Goal: Transaction & Acquisition: Complete application form

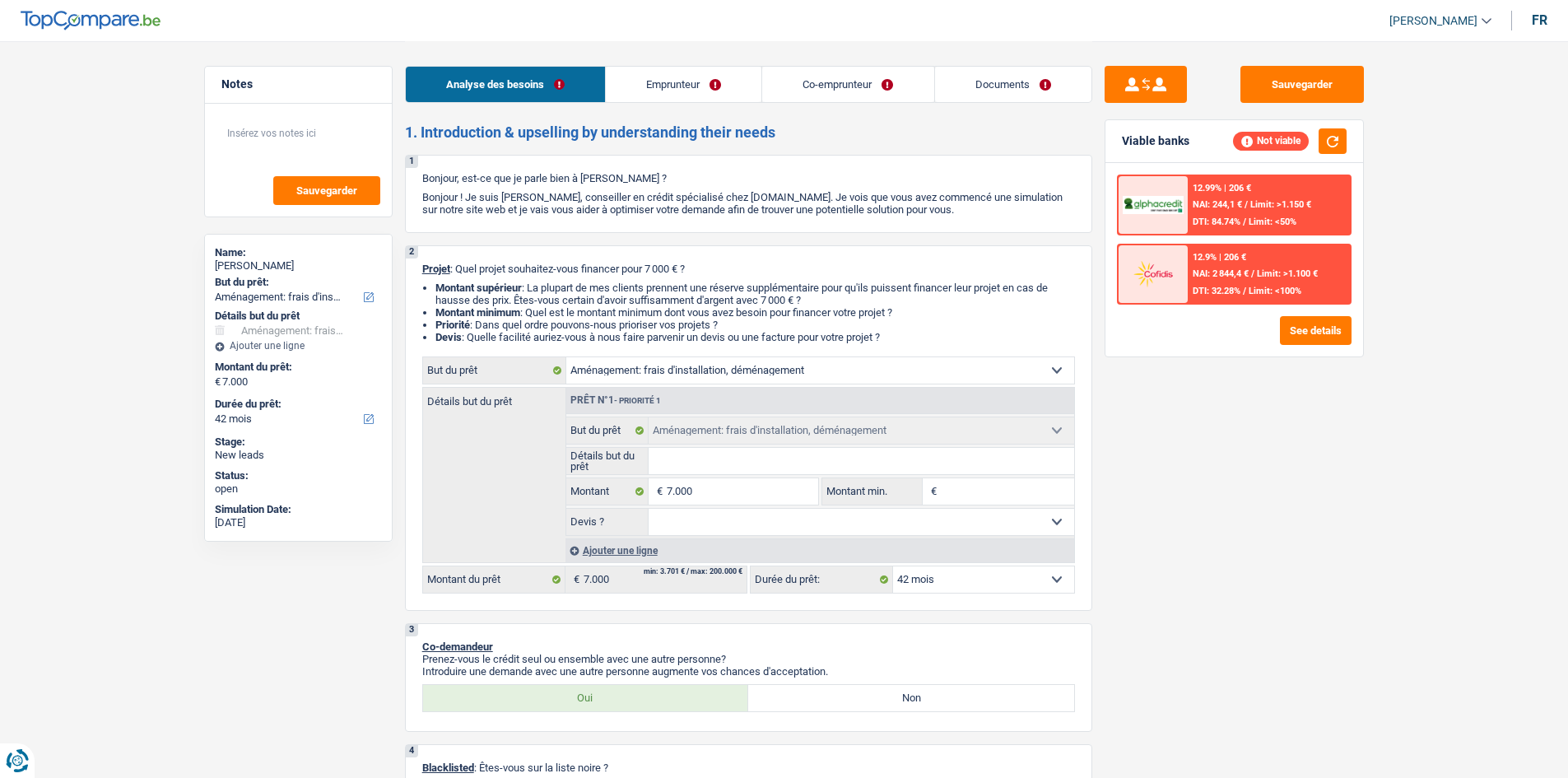
select select "movingOrInstallation"
select select "42"
select select "movingOrInstallation"
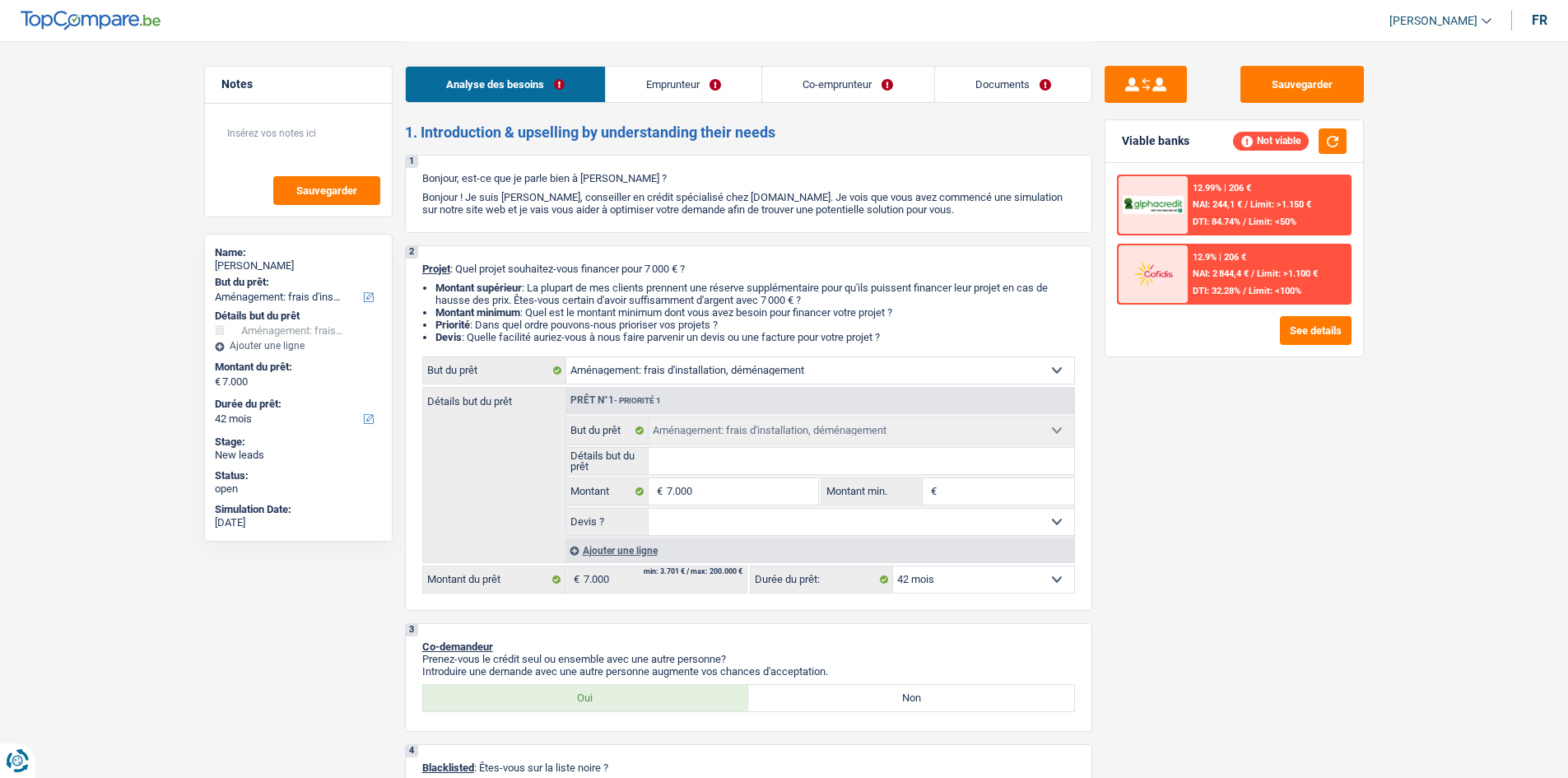
select select "42"
select select "independent"
select select "netSalary"
select select "familyAllowances"
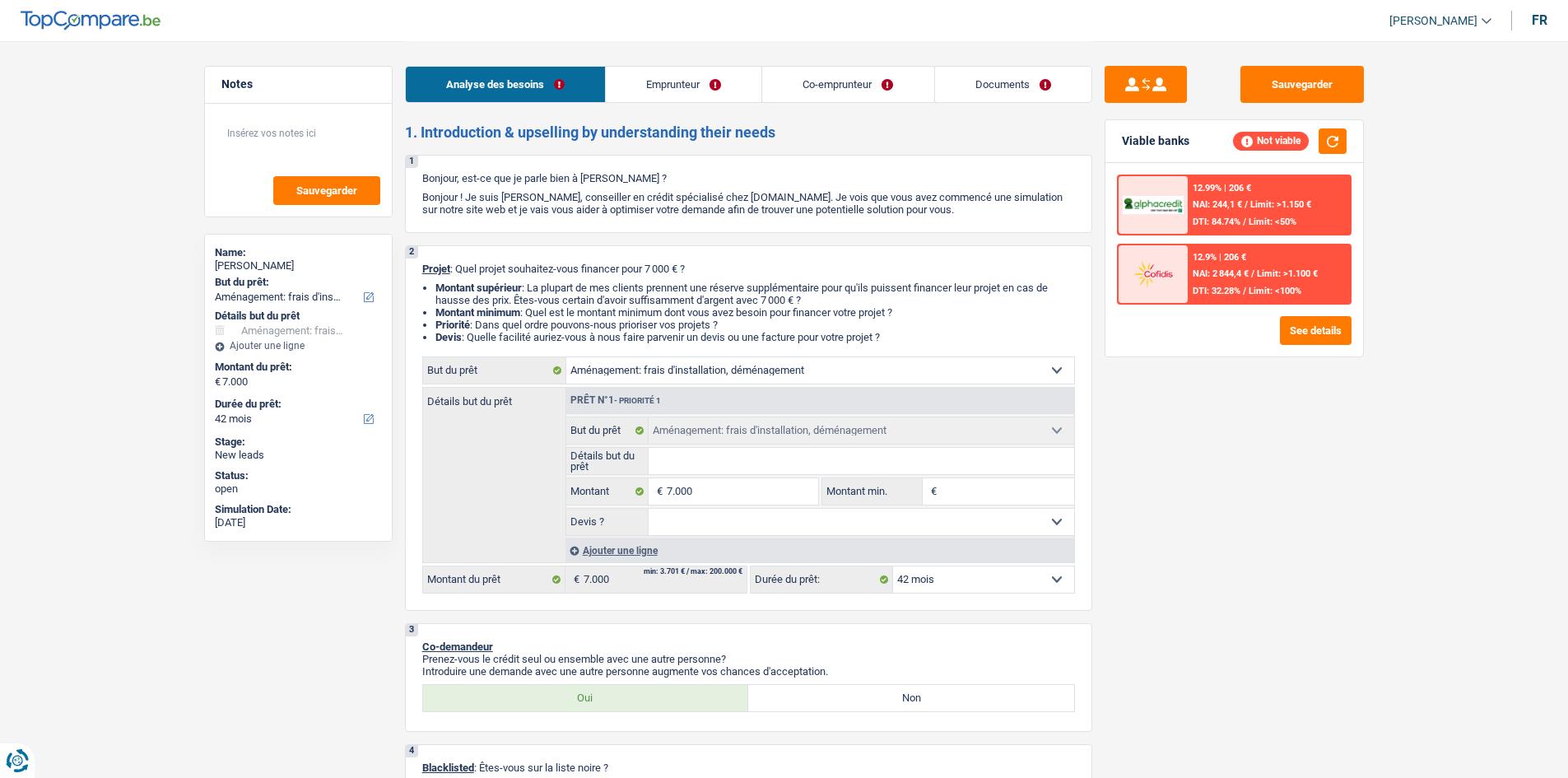
select select "netSalary"
select select "rents"
select select "movingOrInstallation"
select select "42"
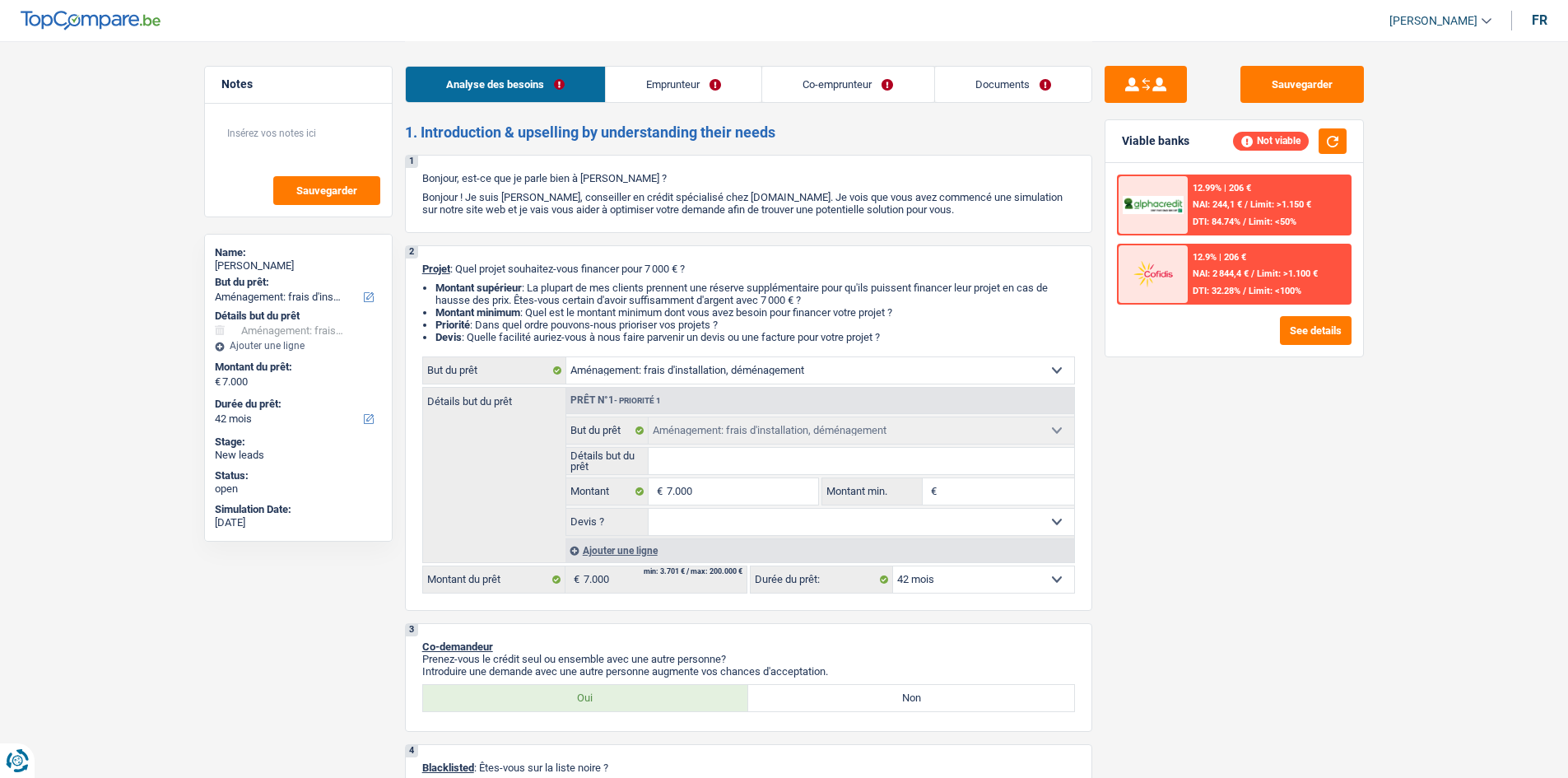
click at [777, 468] on input "Détails but du prêt" at bounding box center [861, 461] width 425 height 26
type input "D"
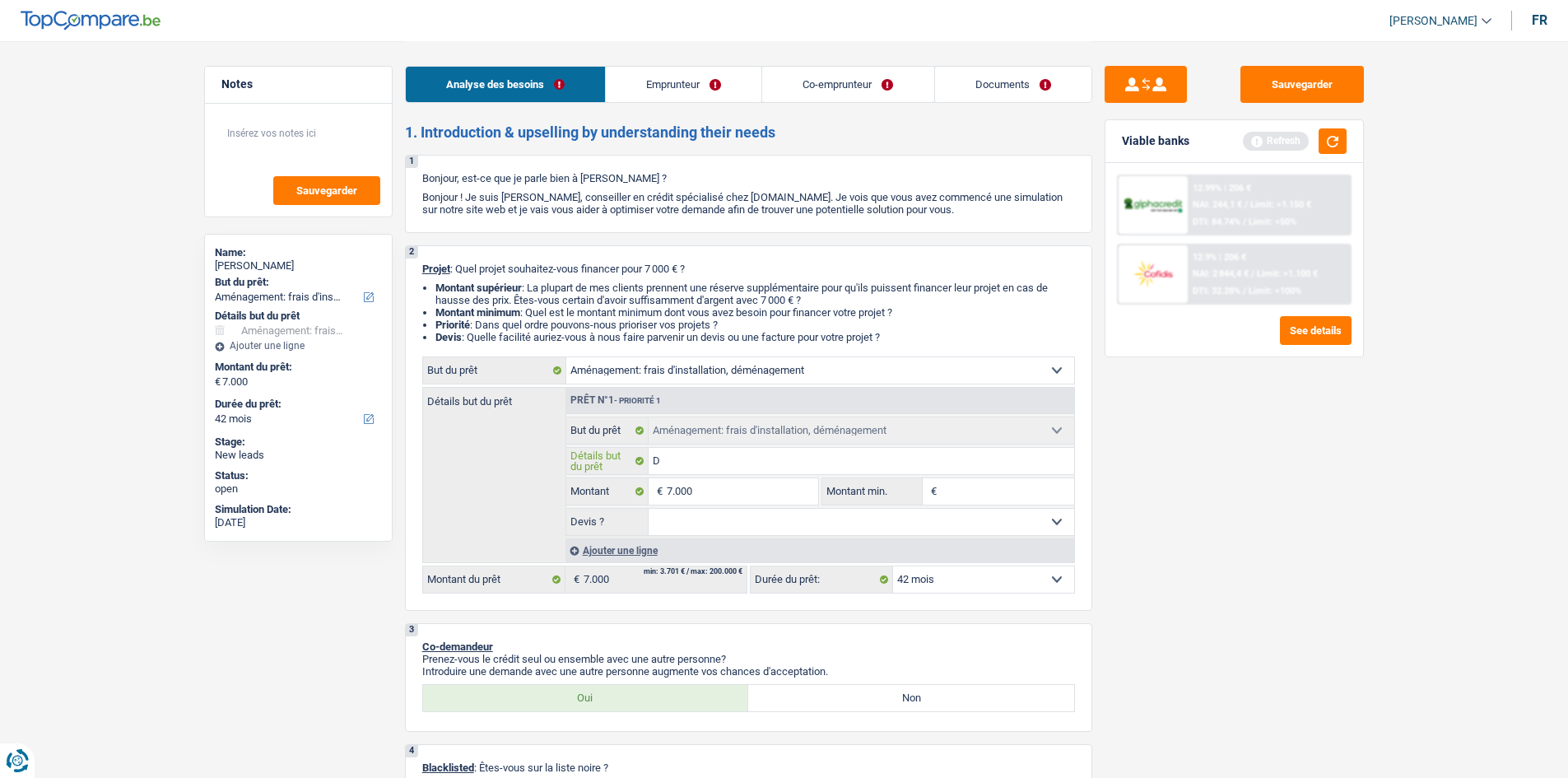
type input "Dé"
type input "Dém"
type input "Démé"
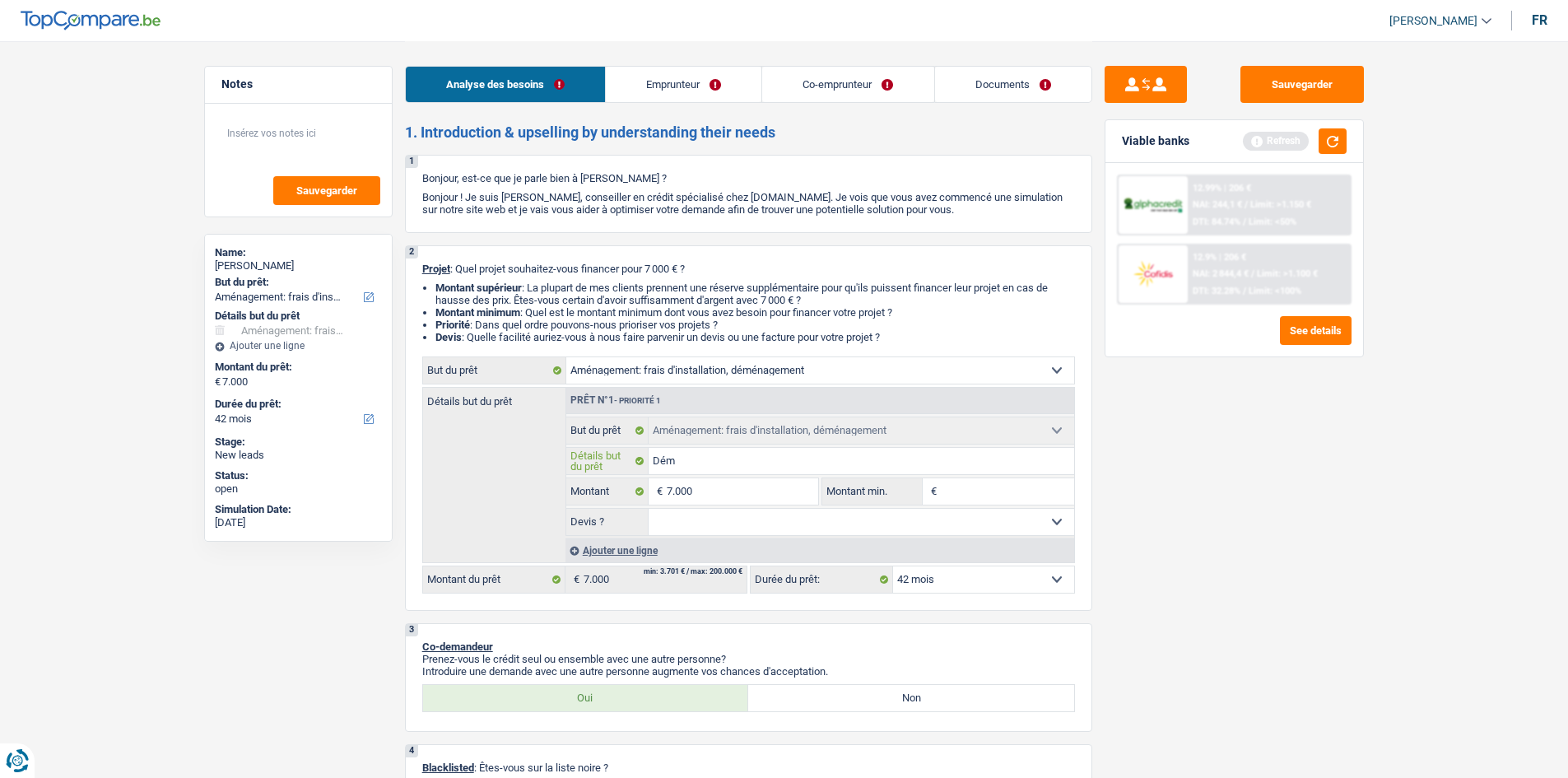
type input "Démé"
type input "Démén"
type input "Déména"
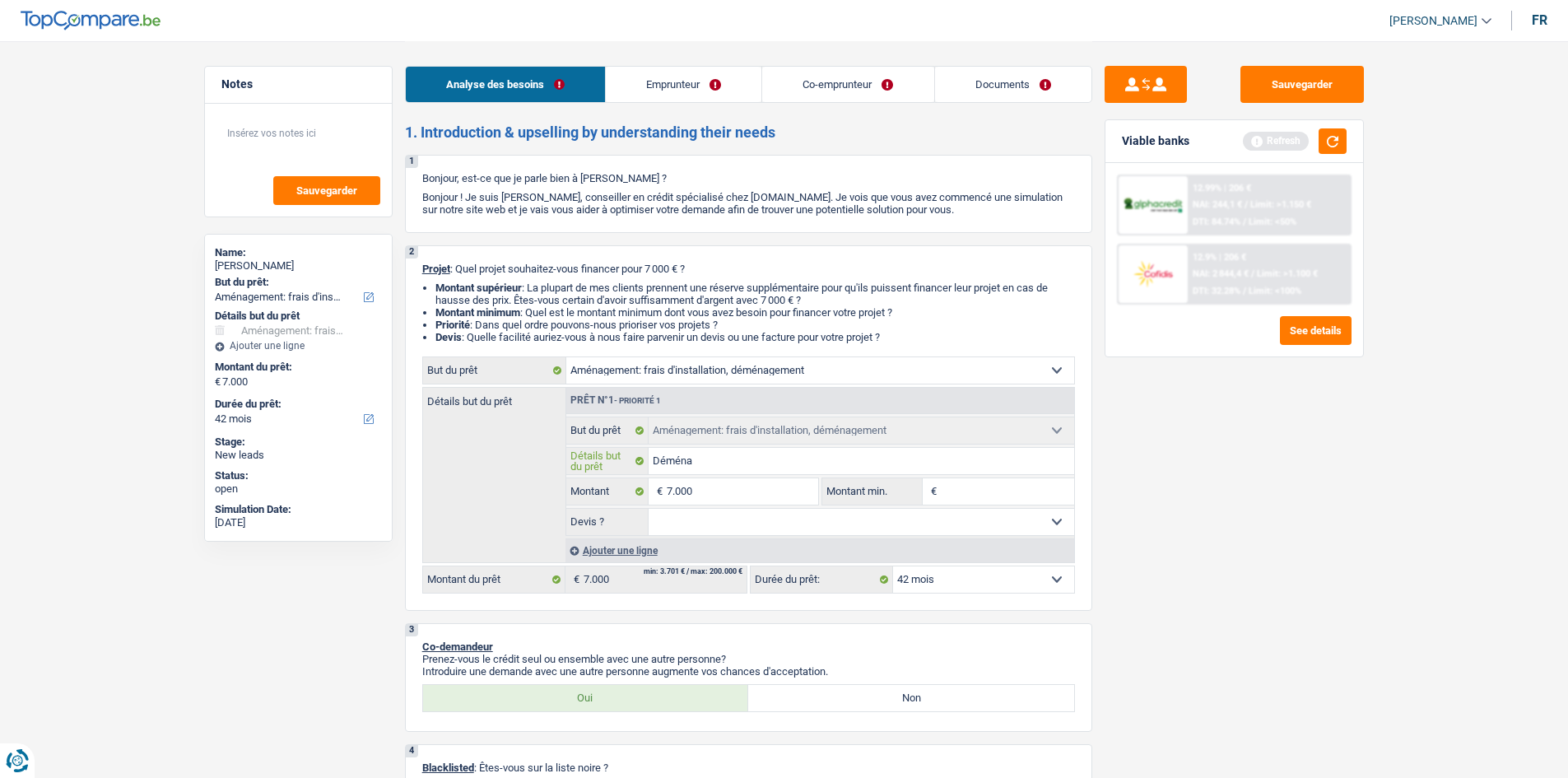
type input "Déménag"
type input "Déménagm"
type input "Déménagme"
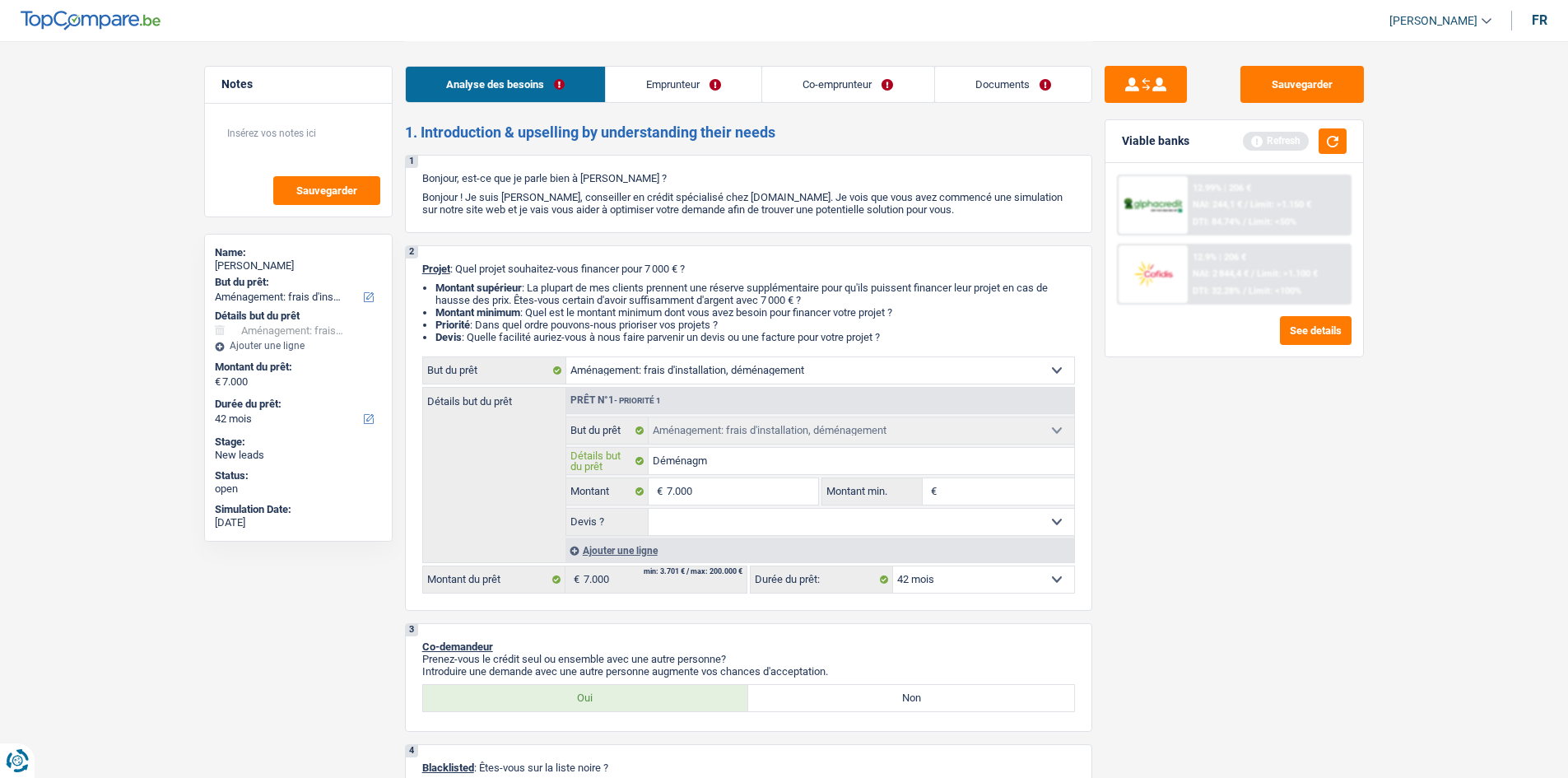
type input "Déménagme"
type input "Déménagmen"
type input "Déménagment"
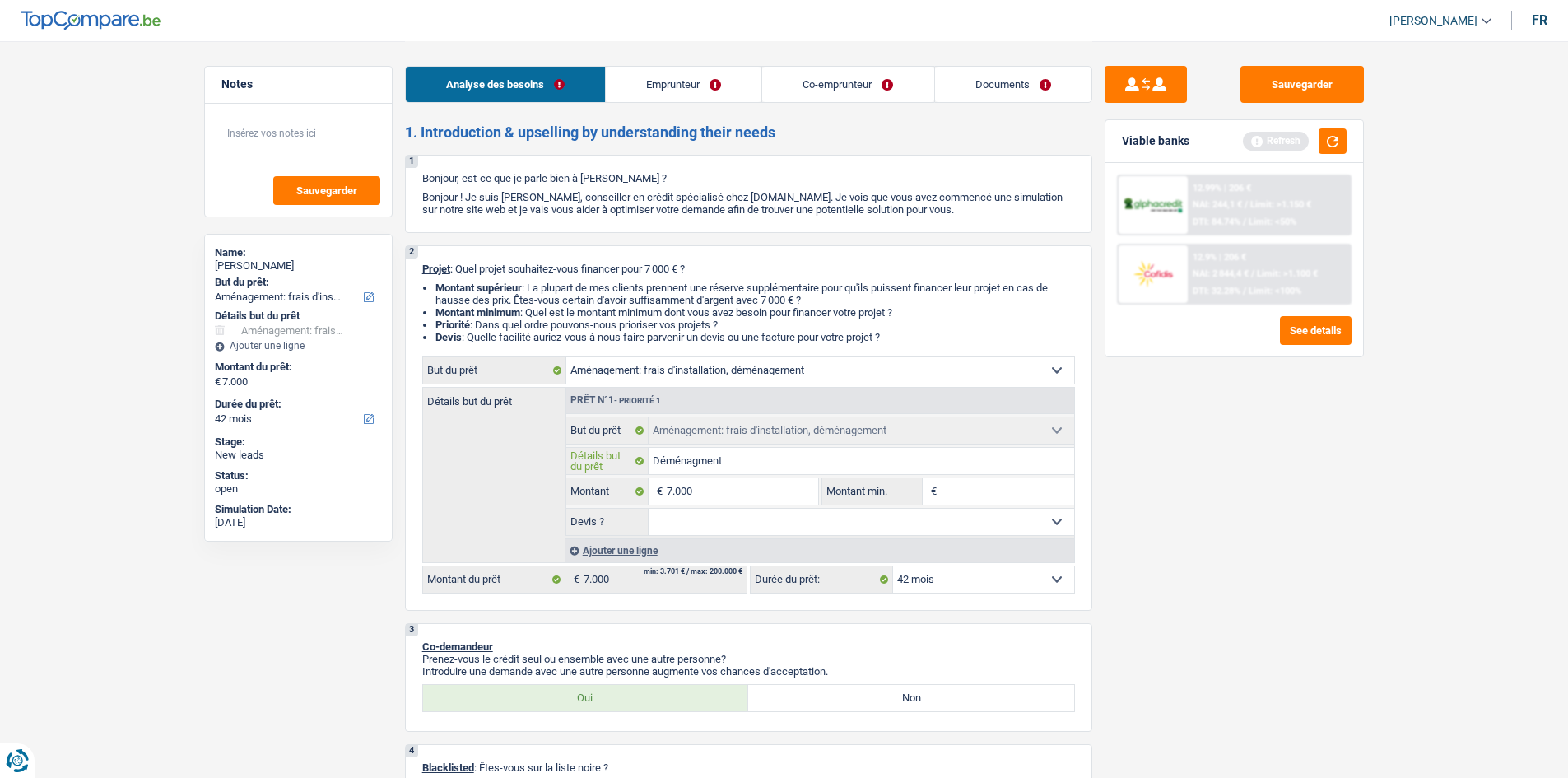
type input "Déménagment"
click at [697, 455] on input "Déménagment" at bounding box center [861, 461] width 425 height 26
type input "Déménagement"
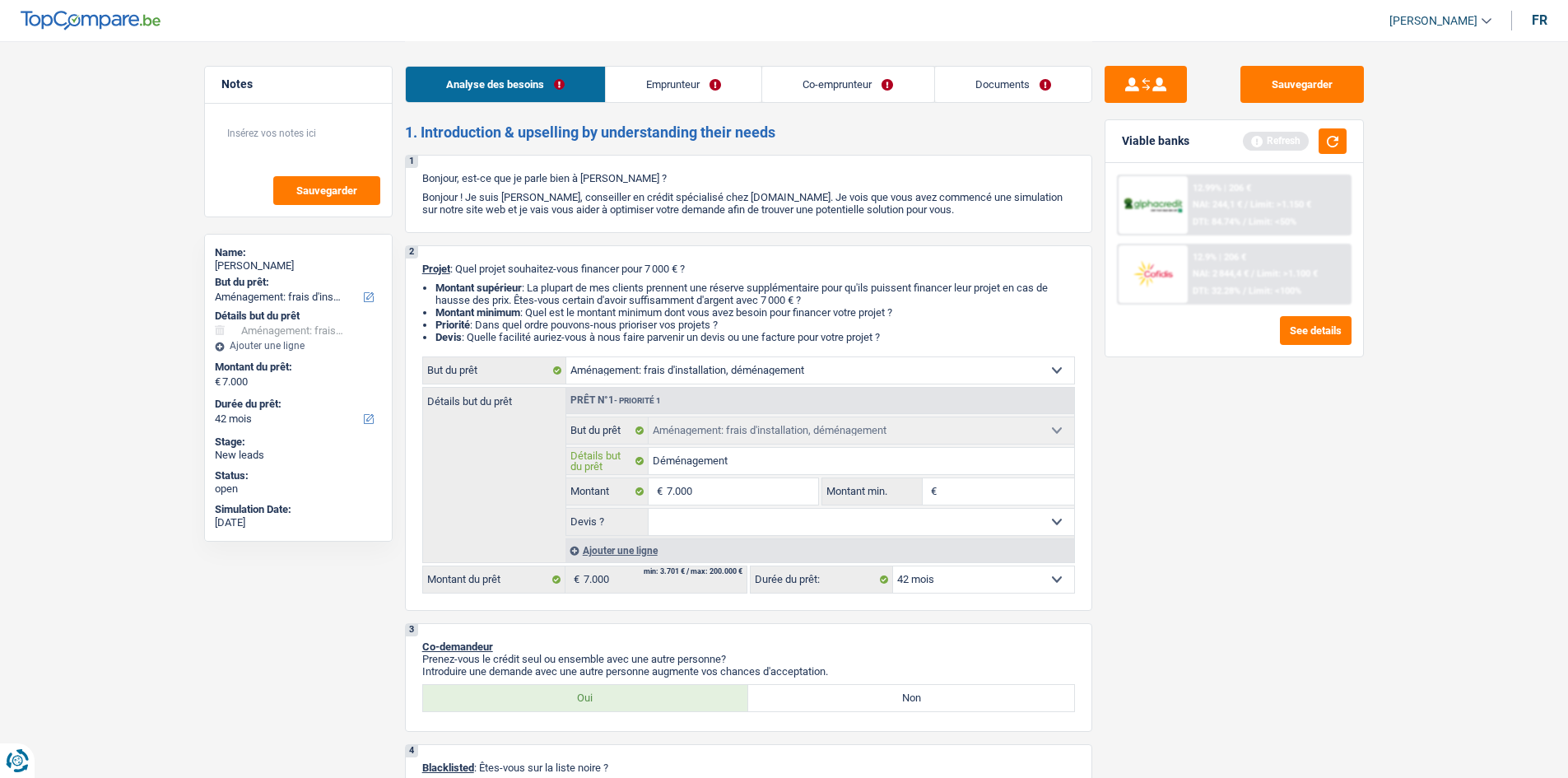
type input "Déménagement"
drag, startPoint x: 1261, startPoint y: 580, endPoint x: 1272, endPoint y: 559, distance: 23.7
click at [1265, 567] on div "Sauvegarder Viable banks Refresh 12.99% | 206 € NAI: 244,1 € / Limit: >1.150 € …" at bounding box center [1234, 408] width 284 height 685
click at [672, 68] on link "Emprunteur" at bounding box center [683, 84] width 155 height 36
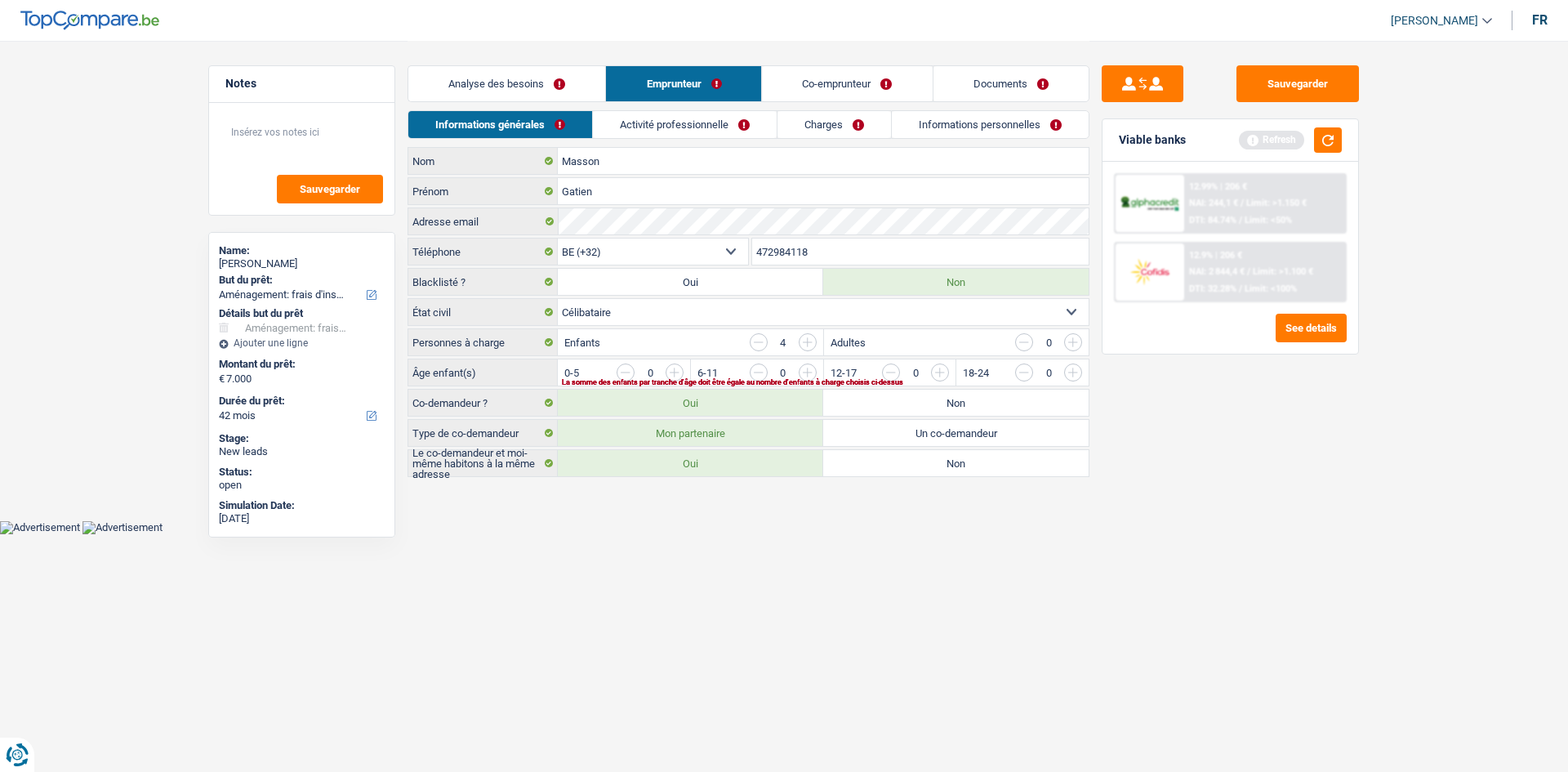
click at [652, 121] on link "Activité professionnelle" at bounding box center [685, 124] width 184 height 27
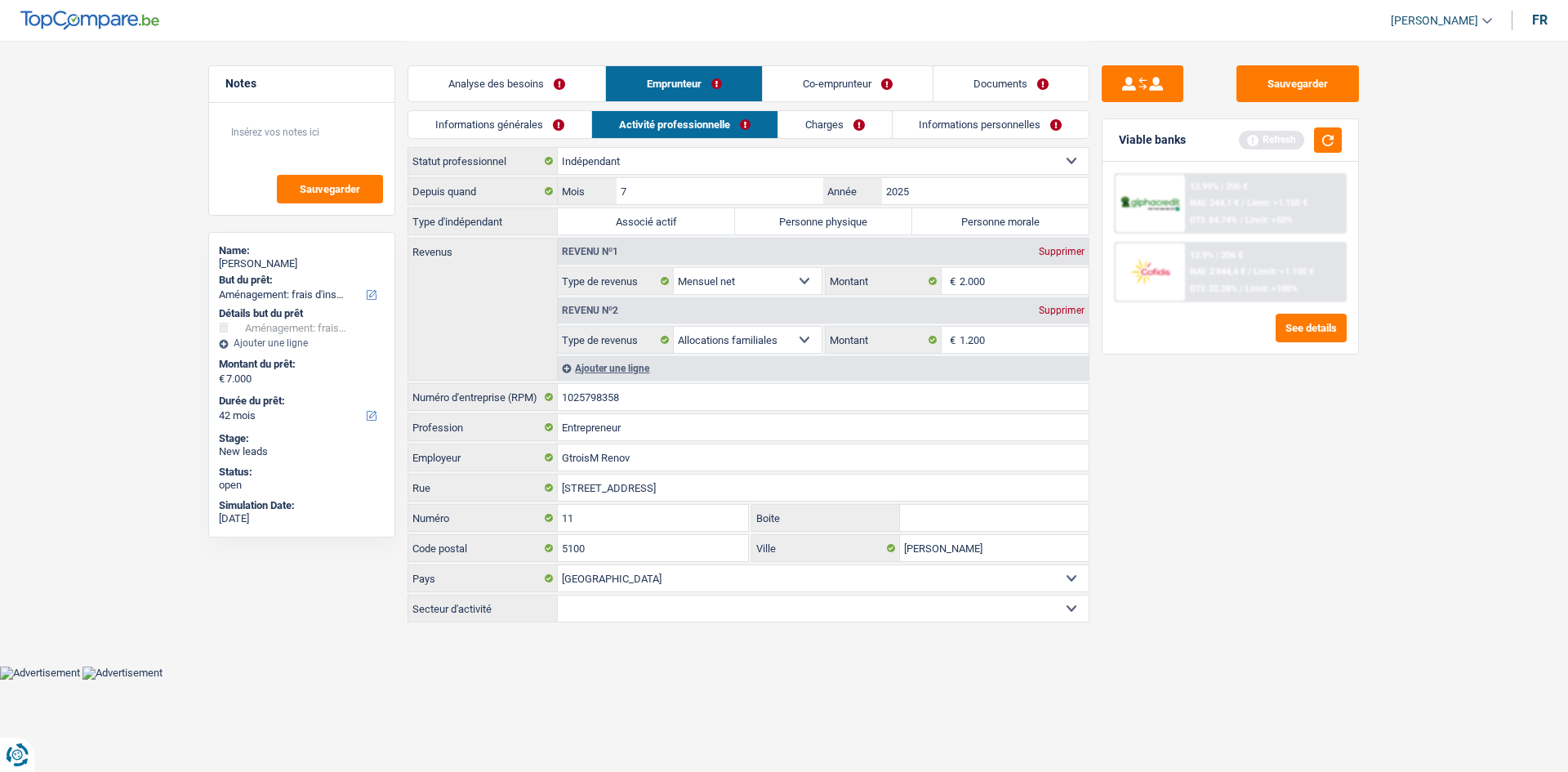
drag, startPoint x: 472, startPoint y: 132, endPoint x: 483, endPoint y: 125, distance: 13.0
click at [474, 132] on link "Informations générales" at bounding box center [500, 124] width 183 height 27
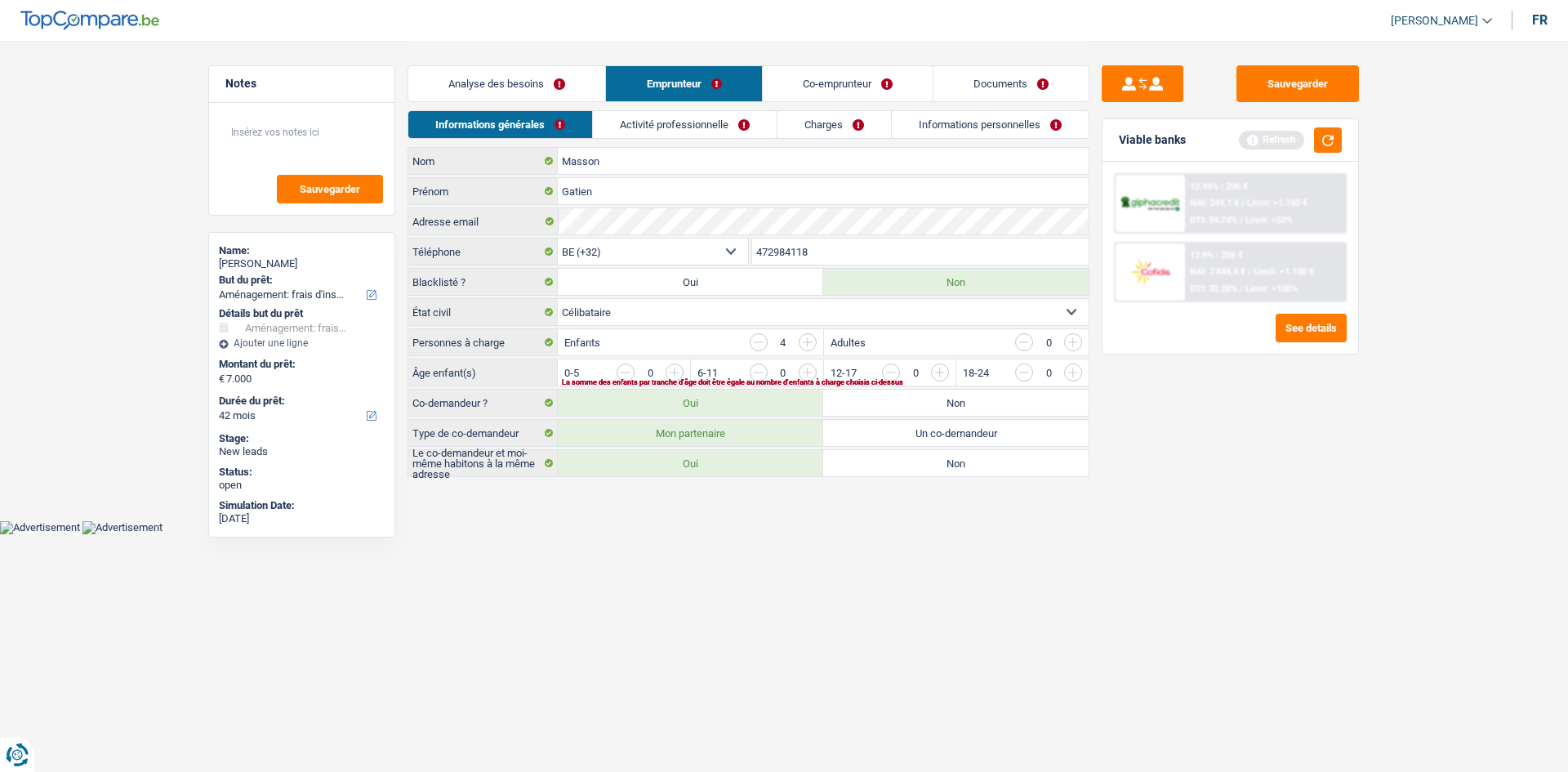
click at [639, 114] on link "Activité professionnelle" at bounding box center [685, 124] width 184 height 27
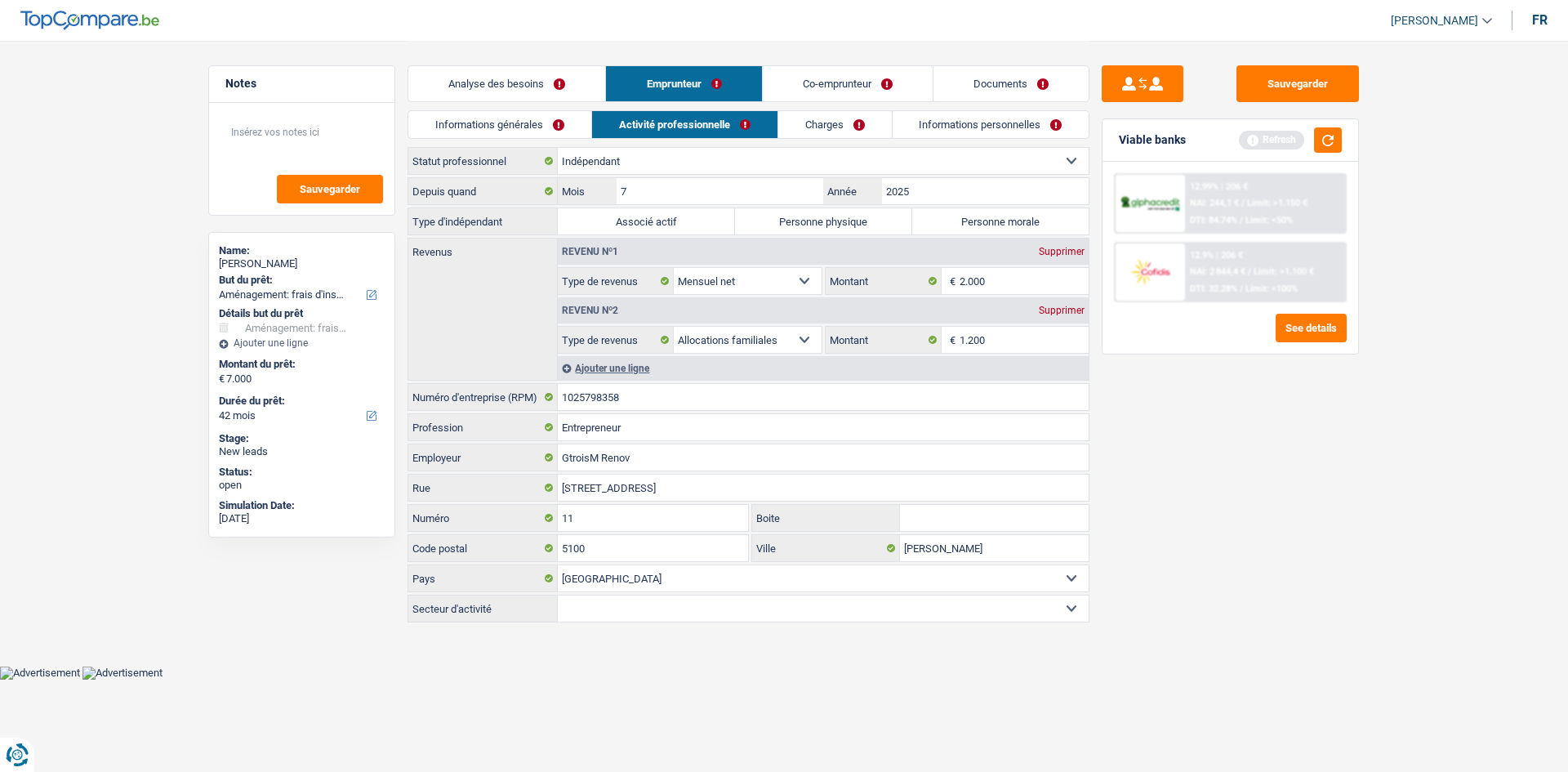
click at [834, 81] on link "Co-emprunteur" at bounding box center [847, 84] width 170 height 35
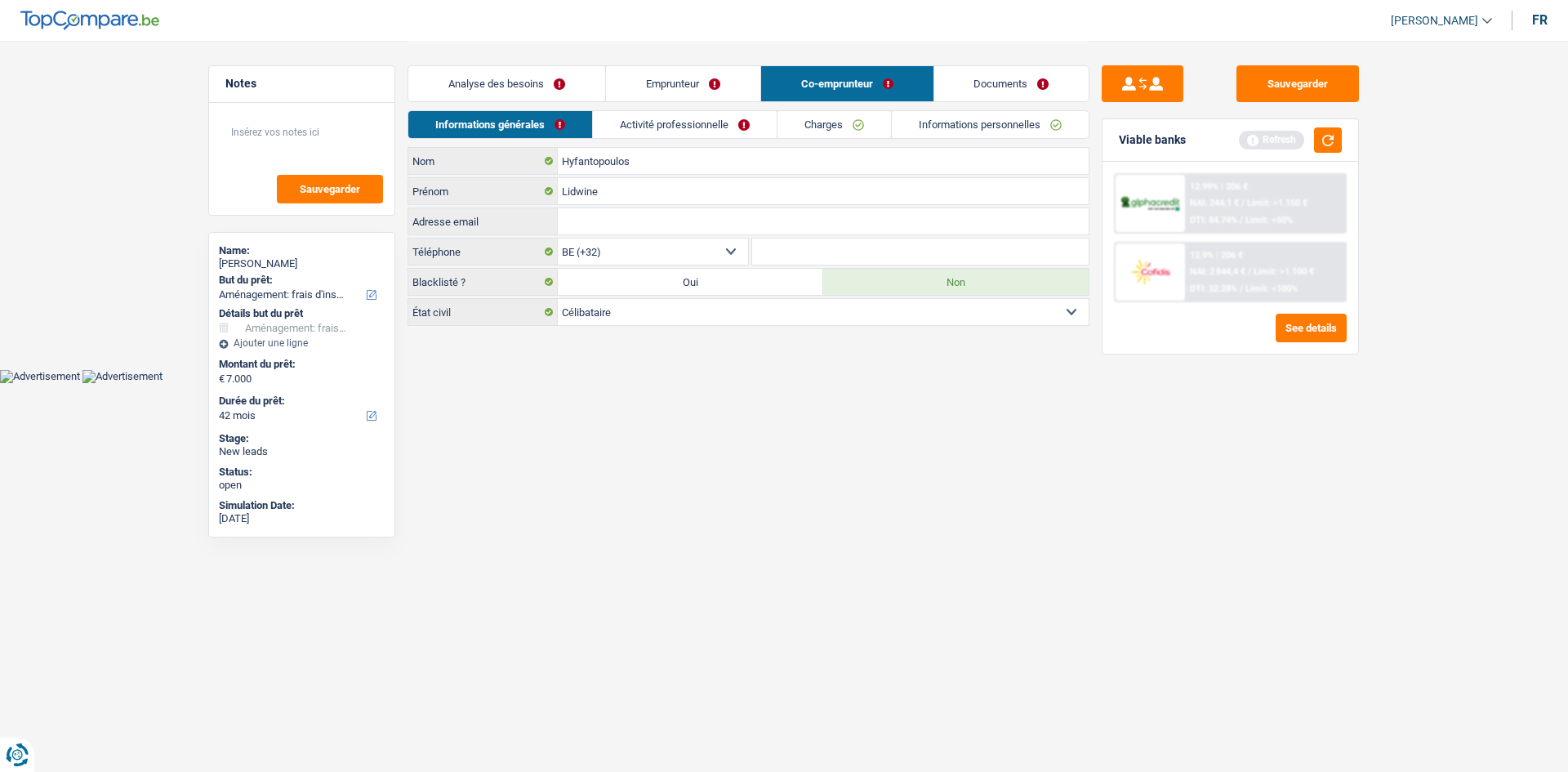
click at [686, 118] on link "Activité professionnelle" at bounding box center [685, 124] width 184 height 27
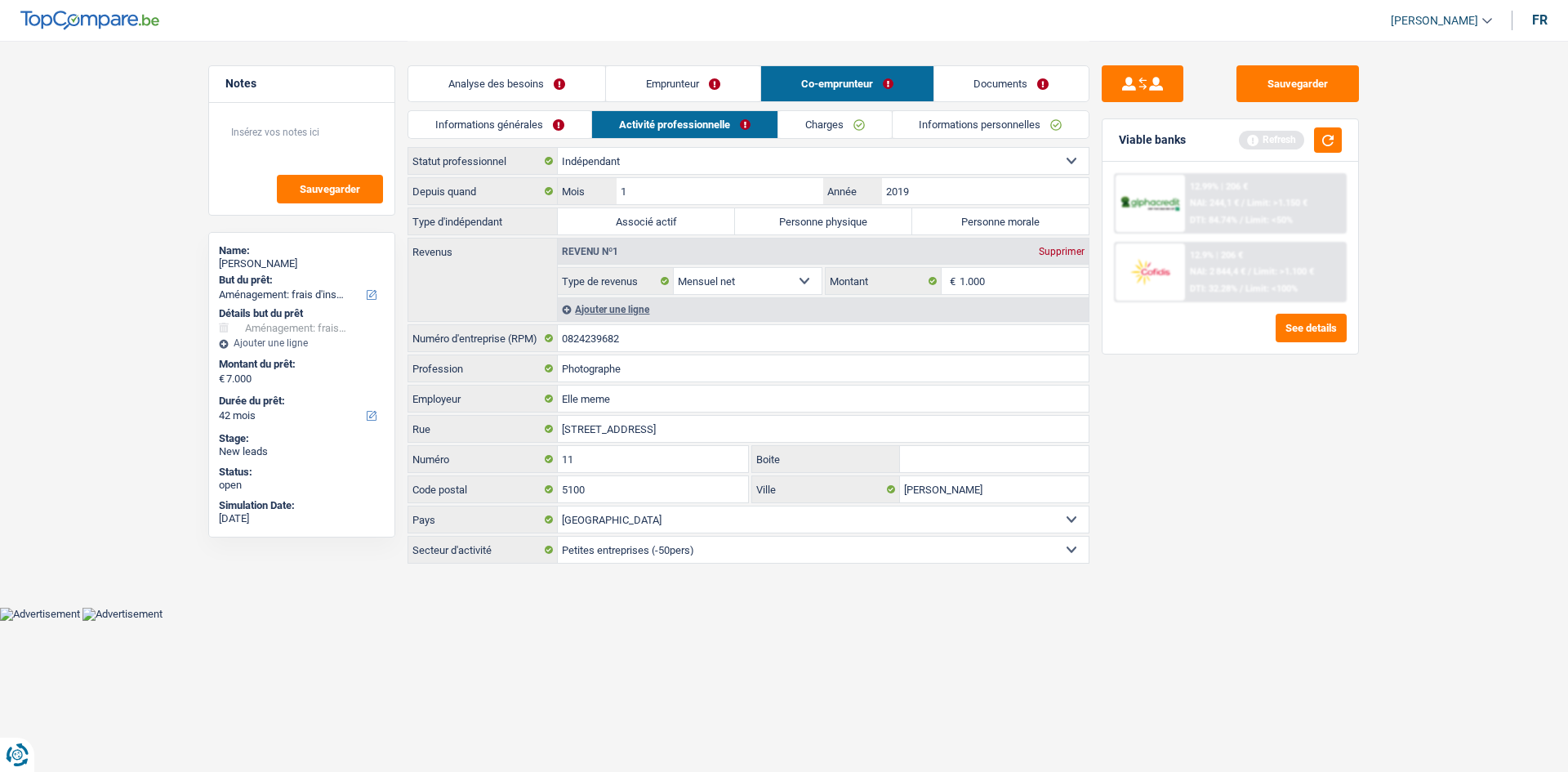
click at [691, 94] on link "Emprunteur" at bounding box center [683, 84] width 154 height 35
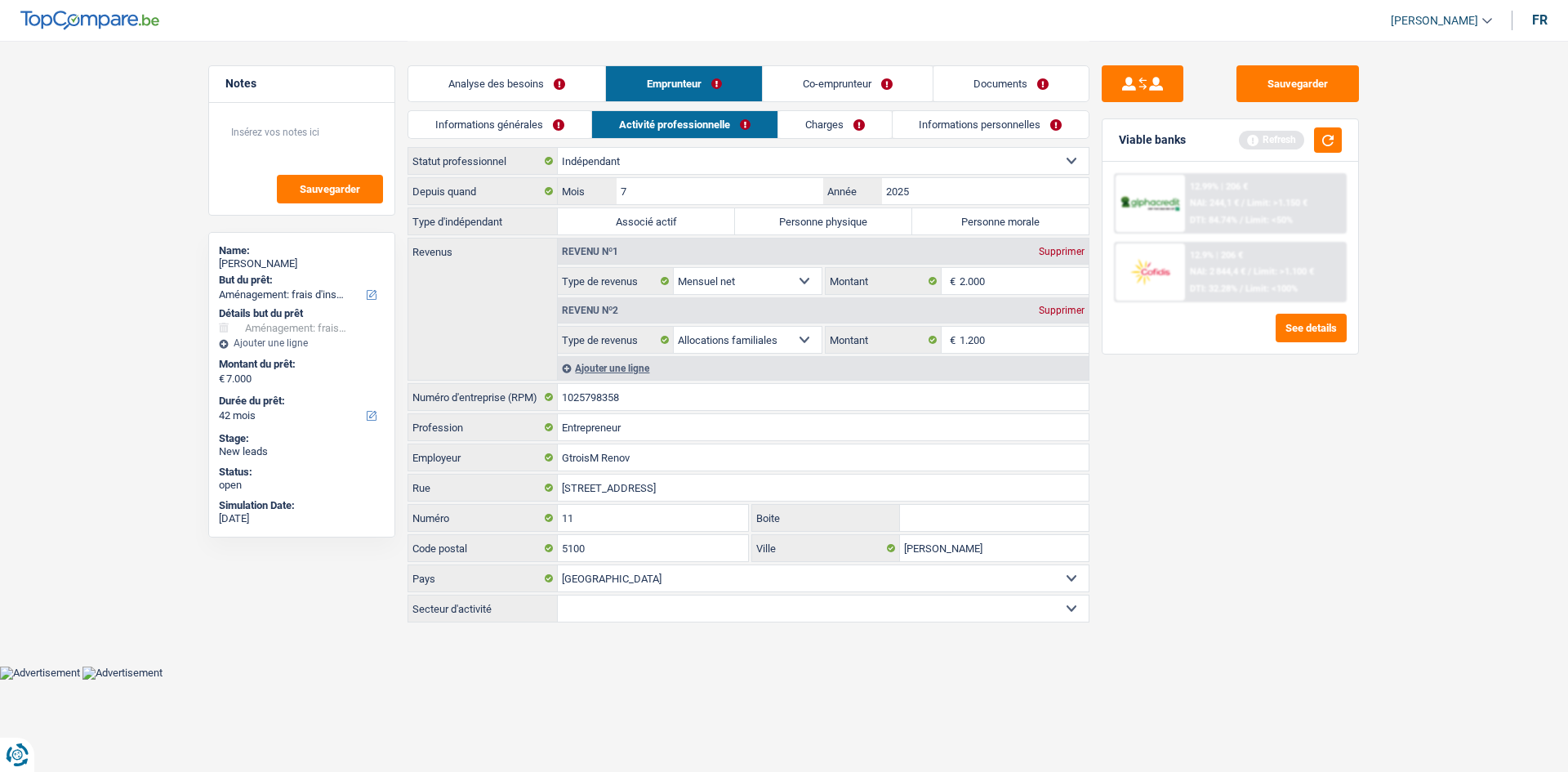
click at [792, 85] on link "Co-emprunteur" at bounding box center [847, 84] width 170 height 35
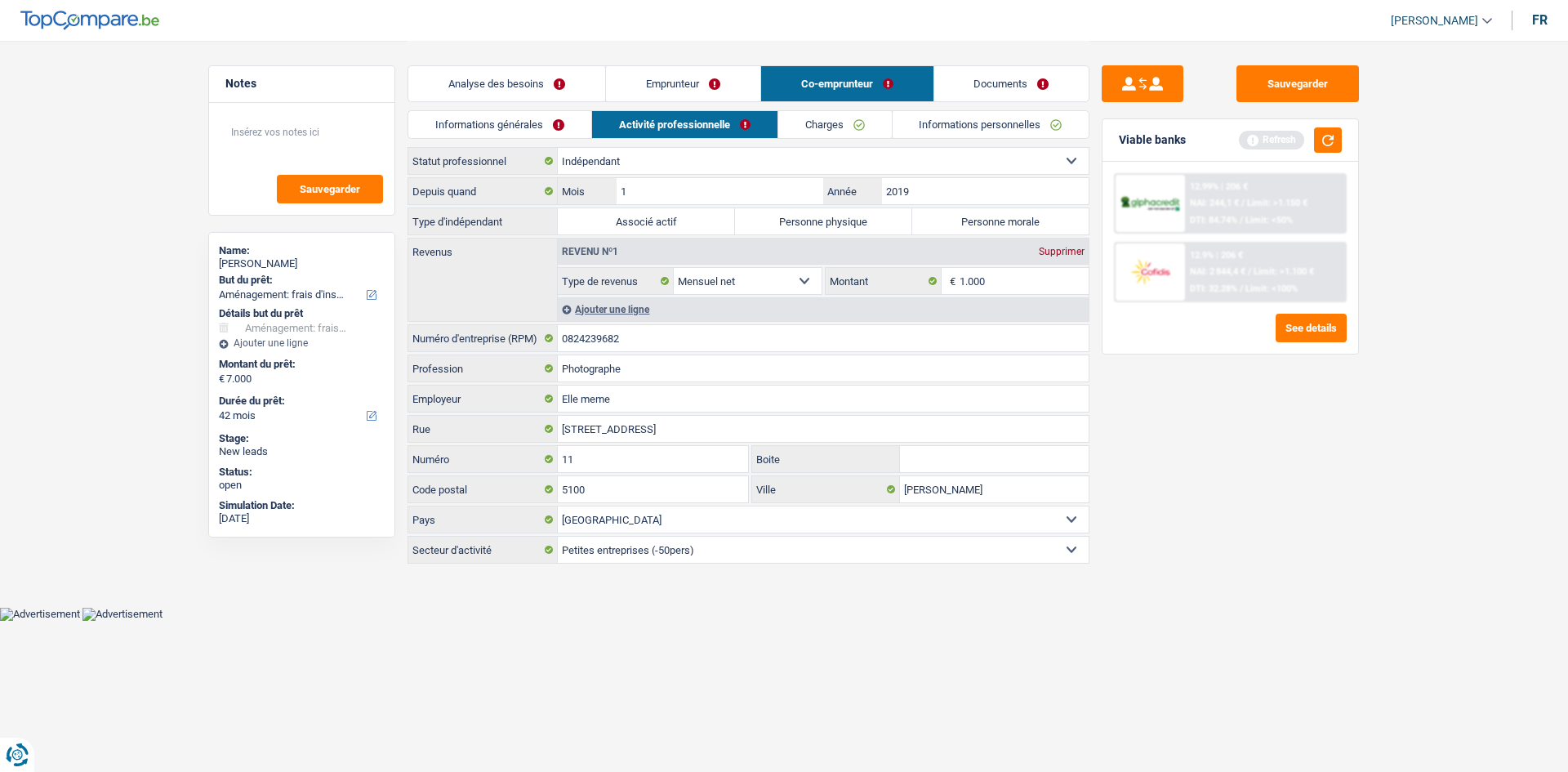
click at [548, 85] on link "Analyse des besoins" at bounding box center [507, 84] width 197 height 35
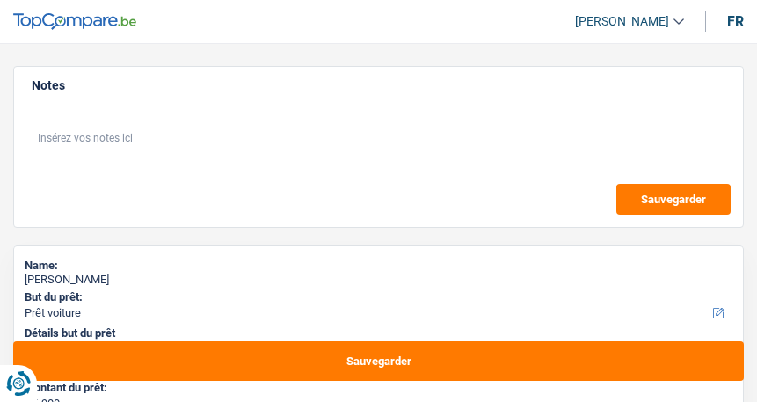
select select "car"
select select "42"
select select "car"
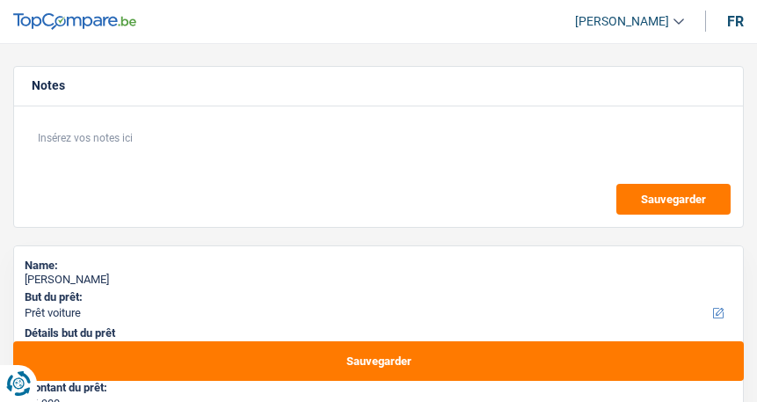
select select "42"
select select "retired"
select select "pension"
select select "ownerWithoutMortgage"
select select "car"
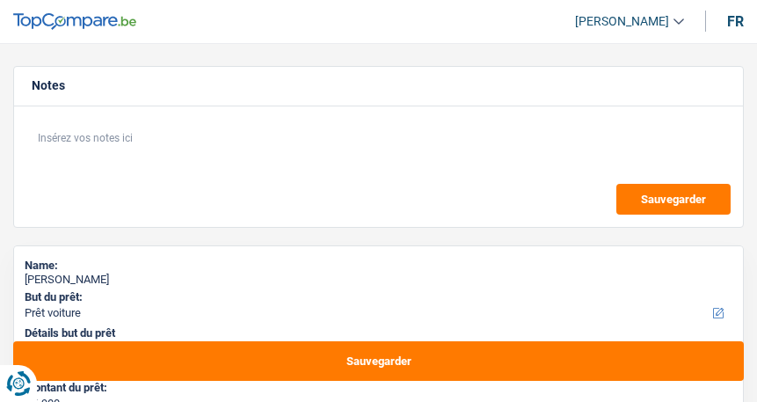
select select "car"
select select "42"
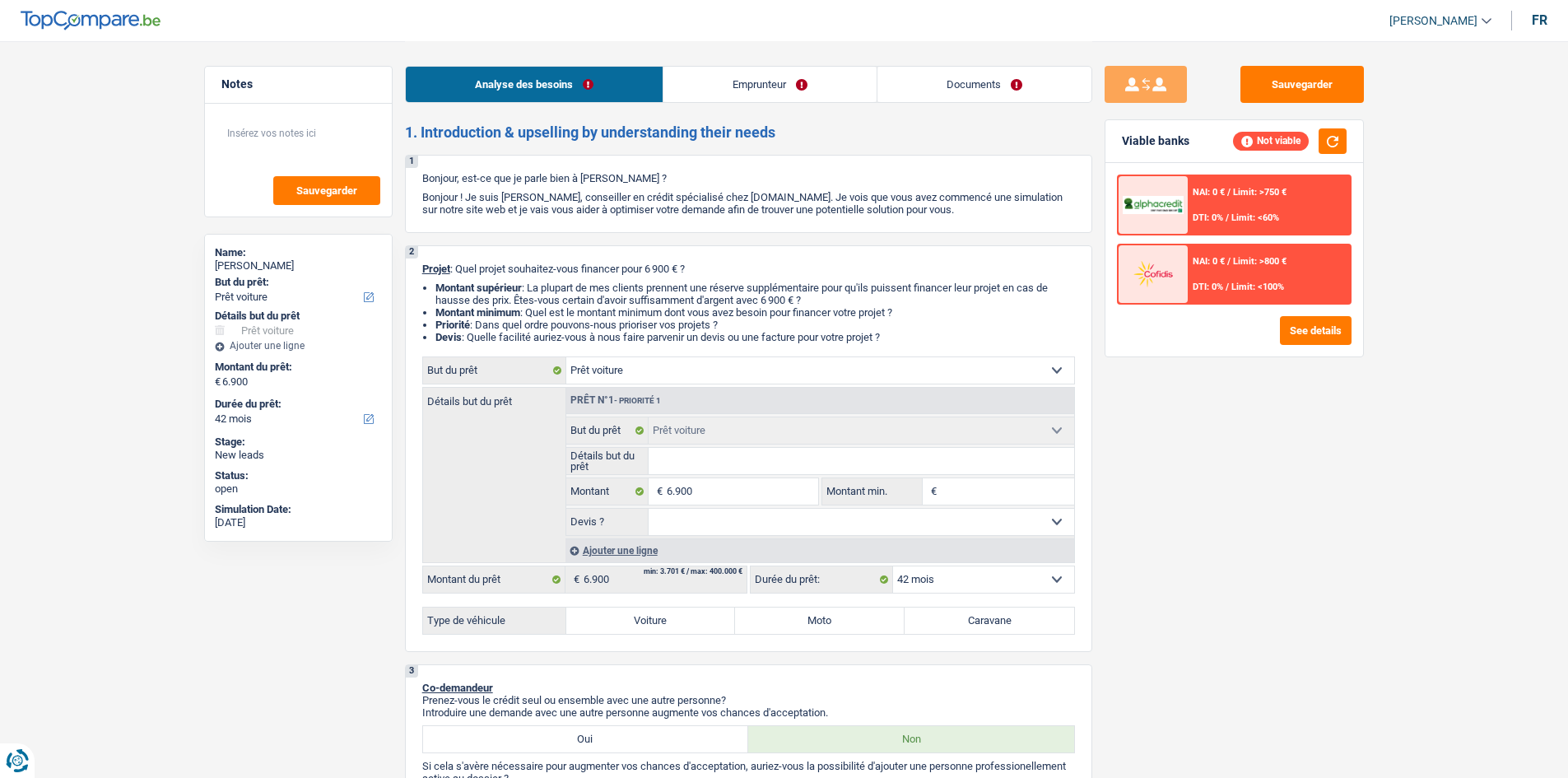
click at [708, 96] on link "Emprunteur" at bounding box center [770, 84] width 213 height 36
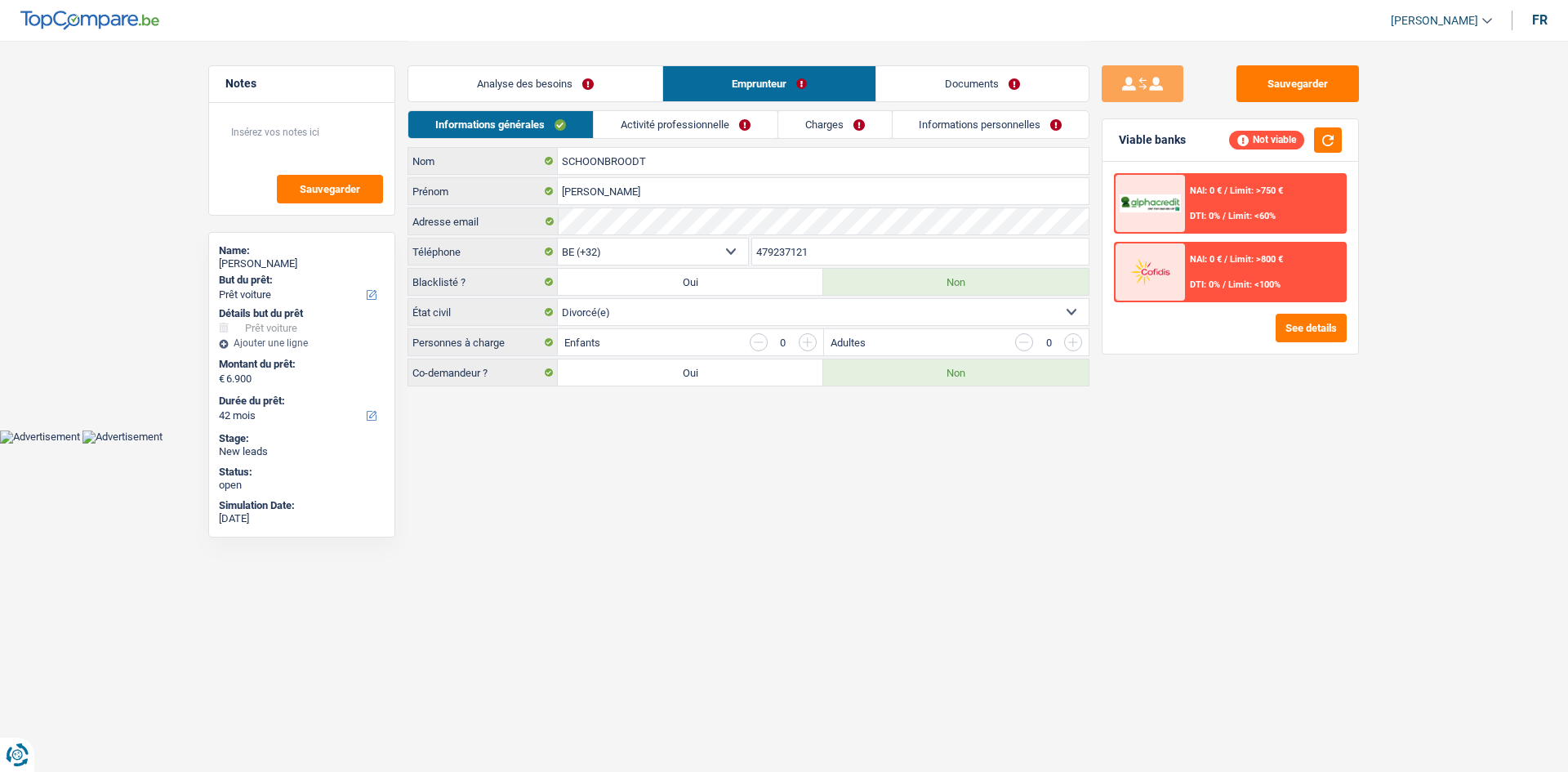
click at [702, 132] on link "Activité professionnelle" at bounding box center [686, 124] width 184 height 27
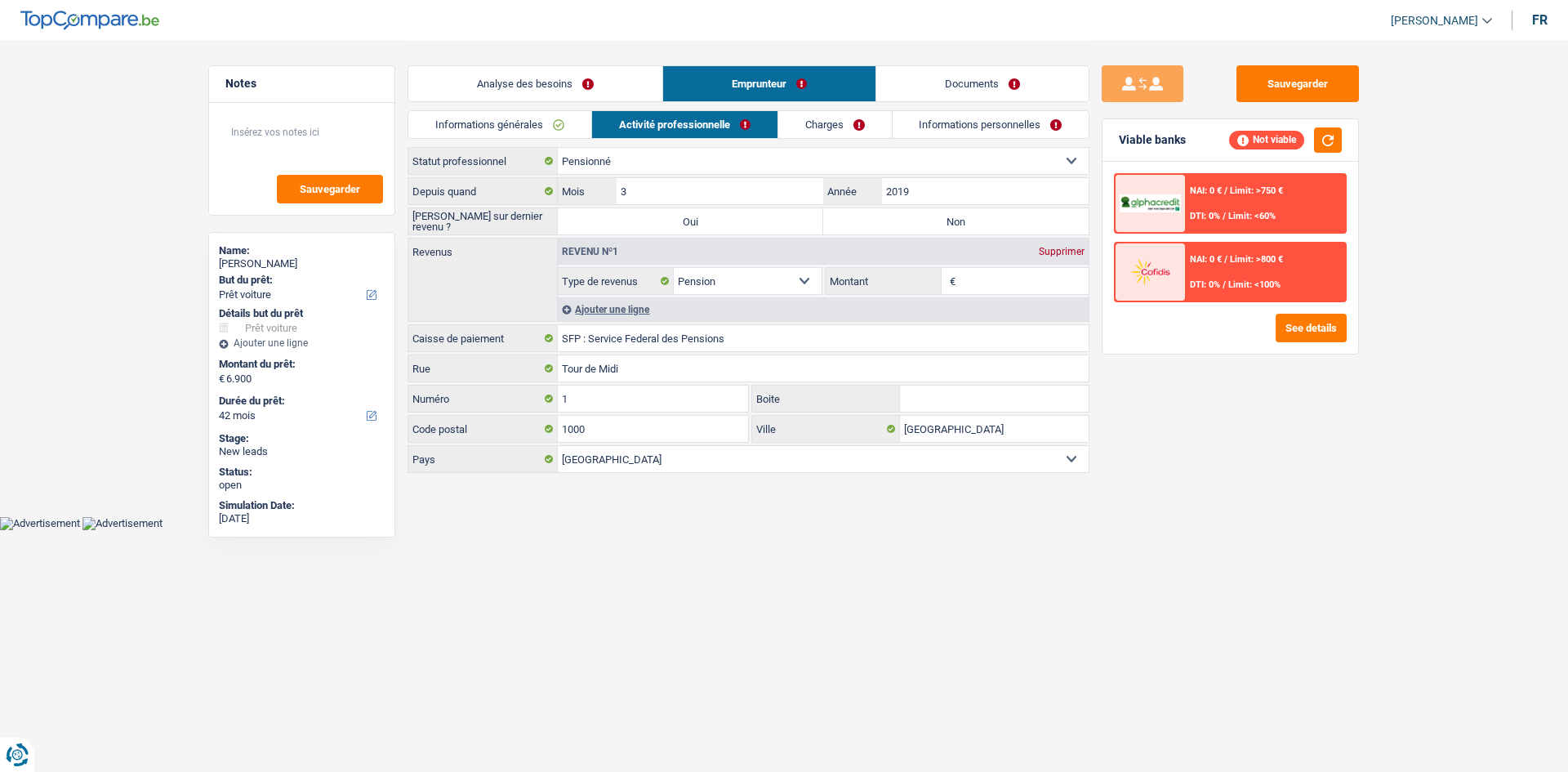
click at [702, 107] on div "Analyse des besoins Emprunteur Documents" at bounding box center [749, 75] width 682 height 70
drag, startPoint x: 785, startPoint y: 110, endPoint x: 821, endPoint y: 126, distance: 39.4
click at [702, 116] on div "Analyse des besoins Emprunteur Documents 1. Introduction & upselling by underst…" at bounding box center [749, 258] width 682 height 435
click at [702, 123] on link "Charges" at bounding box center [835, 124] width 113 height 27
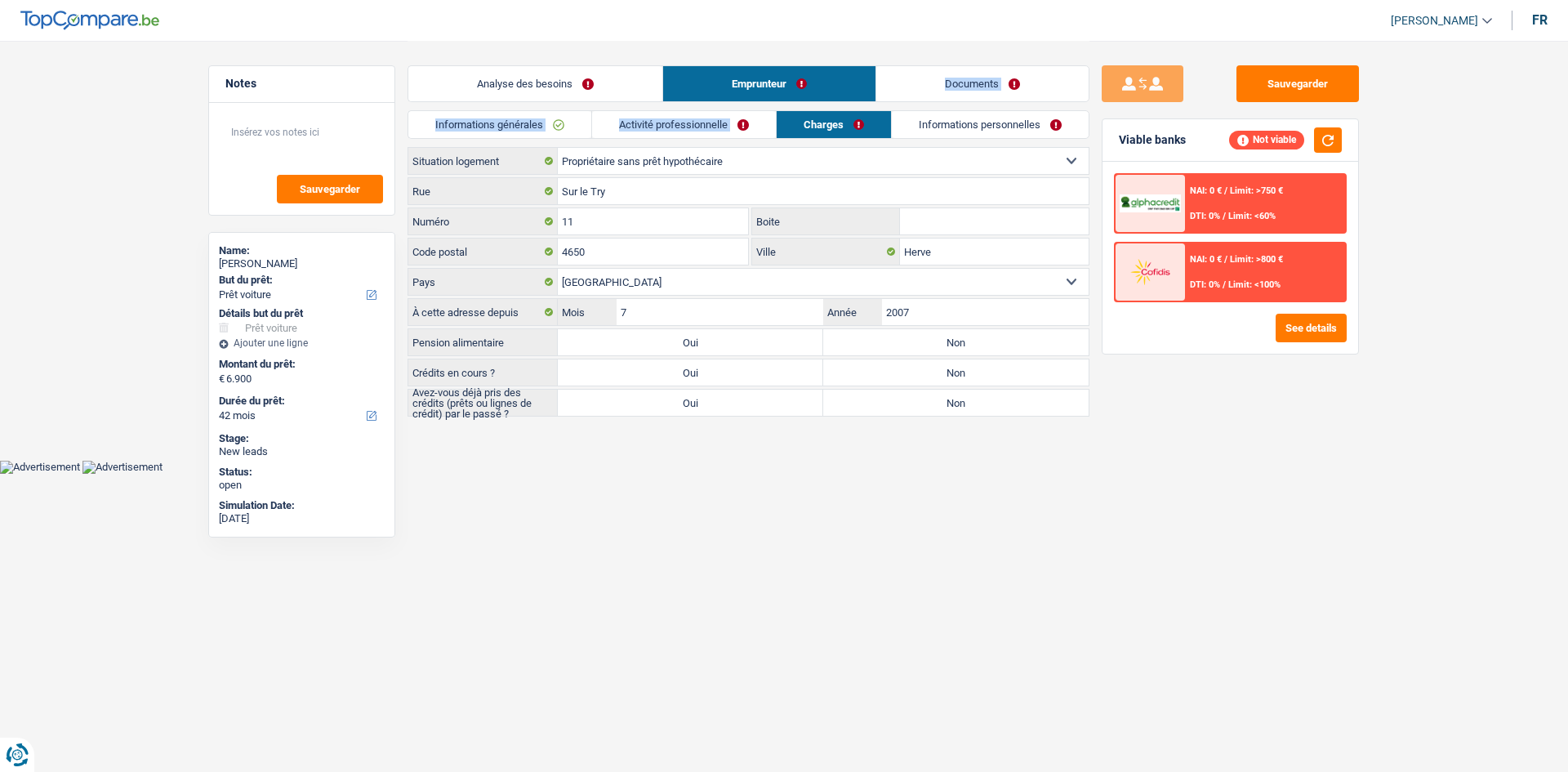
click at [702, 124] on link "Informations personnelles" at bounding box center [990, 124] width 197 height 27
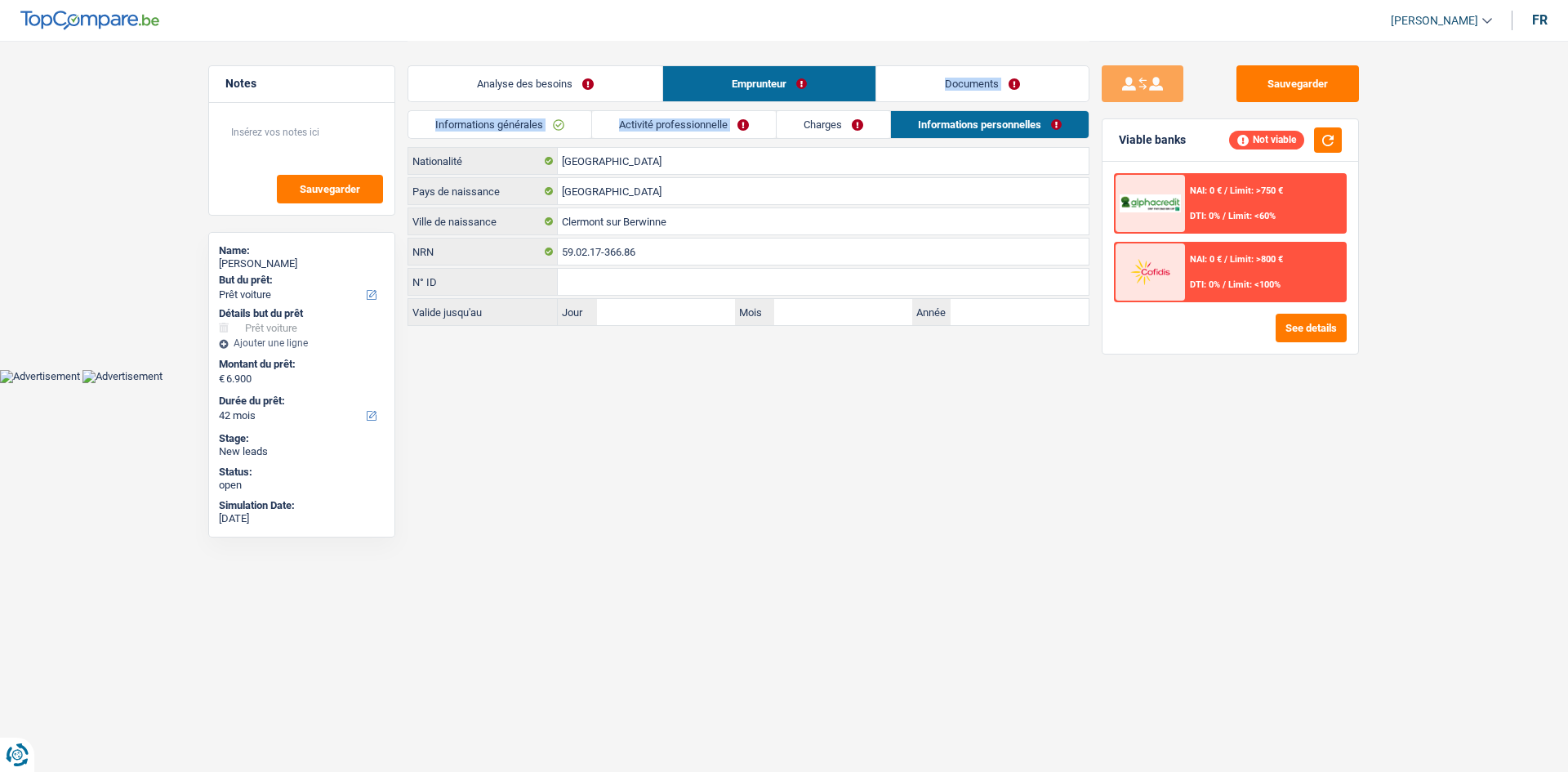
click at [702, 77] on link "Documents" at bounding box center [982, 84] width 213 height 35
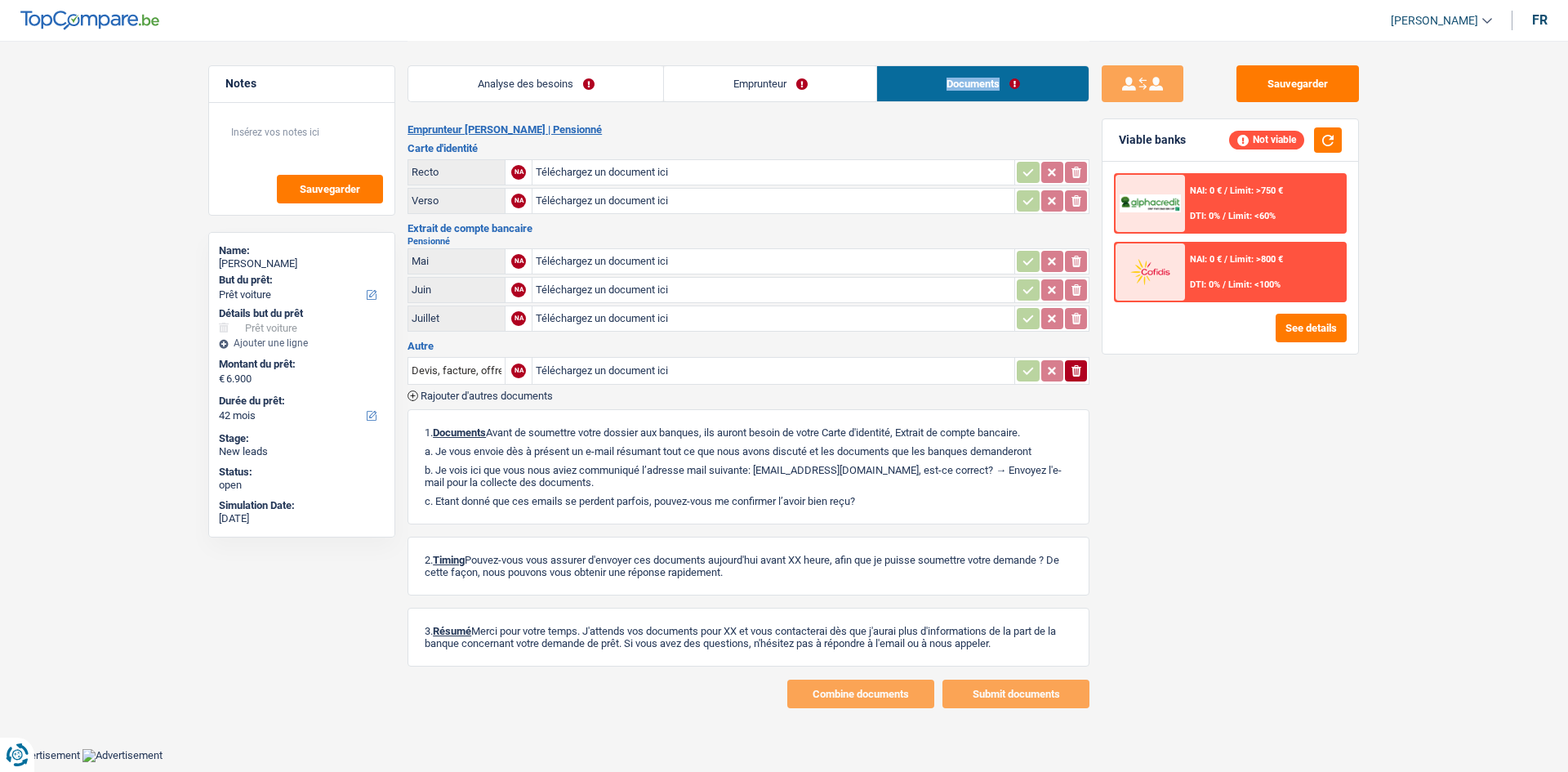
click at [510, 74] on link "Analyse des besoins" at bounding box center [536, 84] width 255 height 35
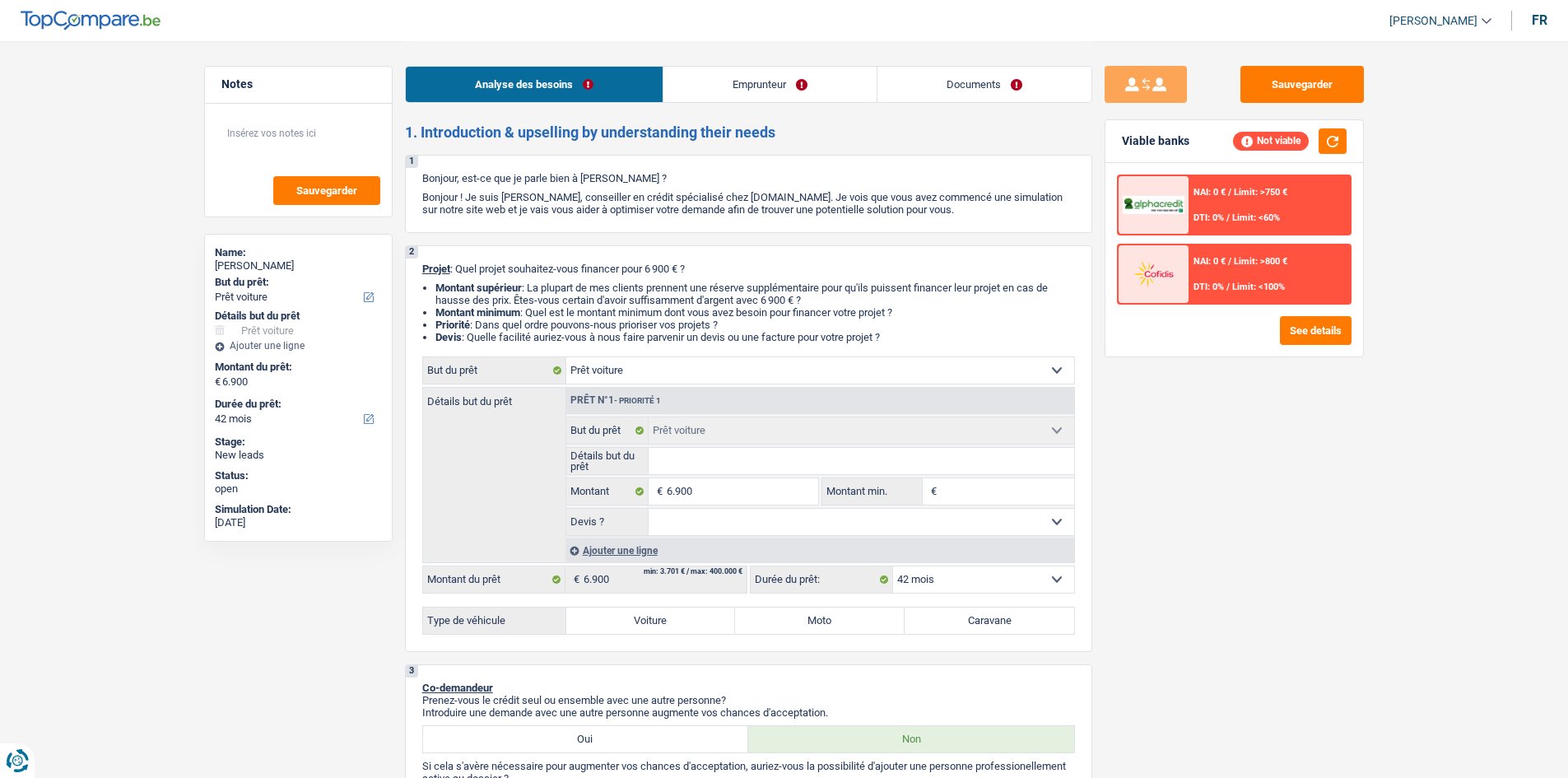
drag, startPoint x: 1249, startPoint y: 627, endPoint x: 1263, endPoint y: 635, distance: 16.1
click at [708, 375] on div "Sauvegarder Viable banks Not viable NAI: 0 € / Limit: >750 € DTI: 0% / Limit: <…" at bounding box center [1234, 408] width 284 height 685
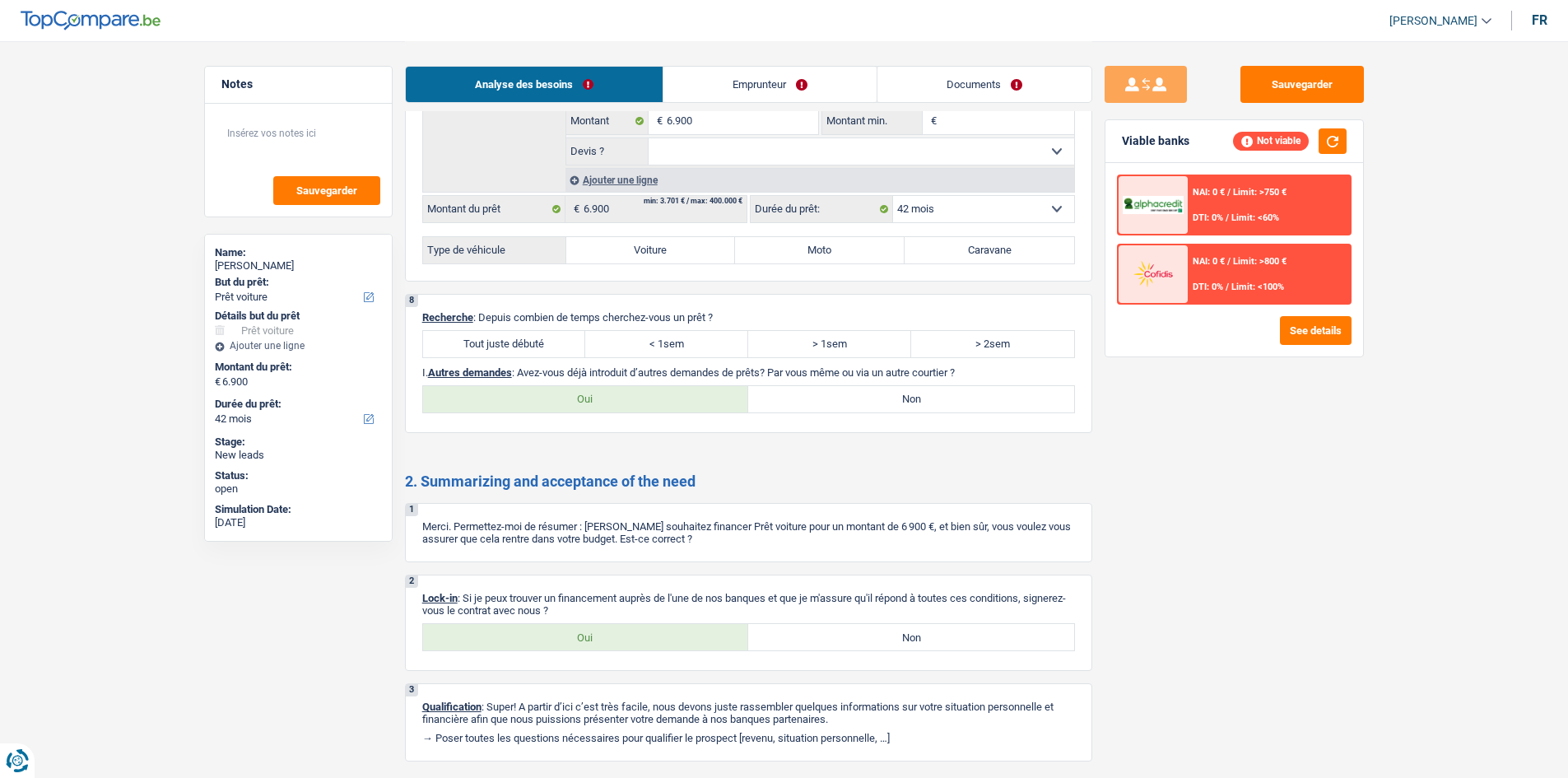
scroll to position [1512, 0]
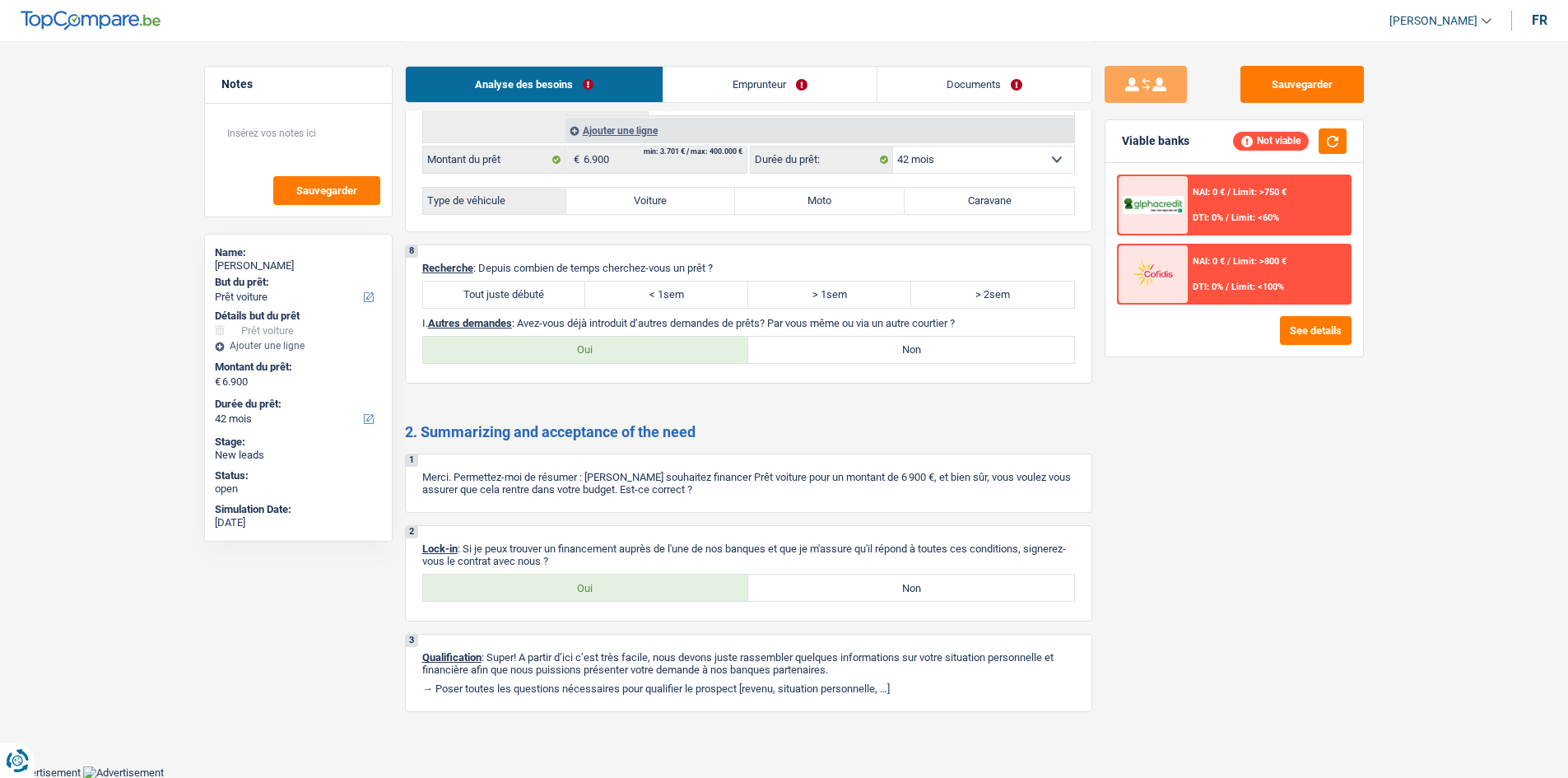
click at [651, 345] on label "Oui" at bounding box center [586, 350] width 326 height 26
click at [651, 345] on input "Oui" at bounding box center [586, 350] width 326 height 26
radio input "true"
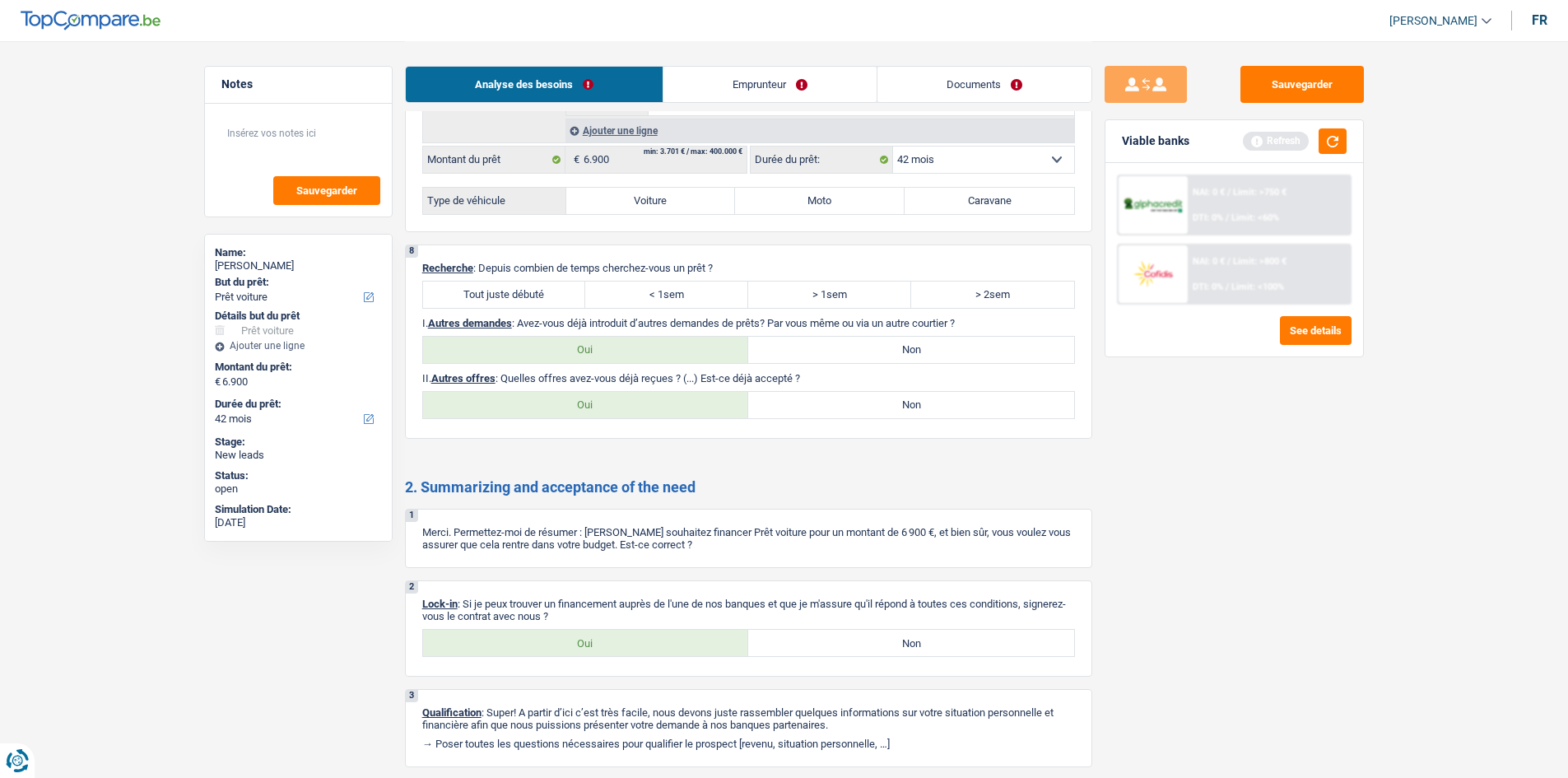
click at [708, 356] on label "Non" at bounding box center [911, 350] width 326 height 26
click at [708, 356] on input "Non" at bounding box center [911, 350] width 326 height 26
radio input "true"
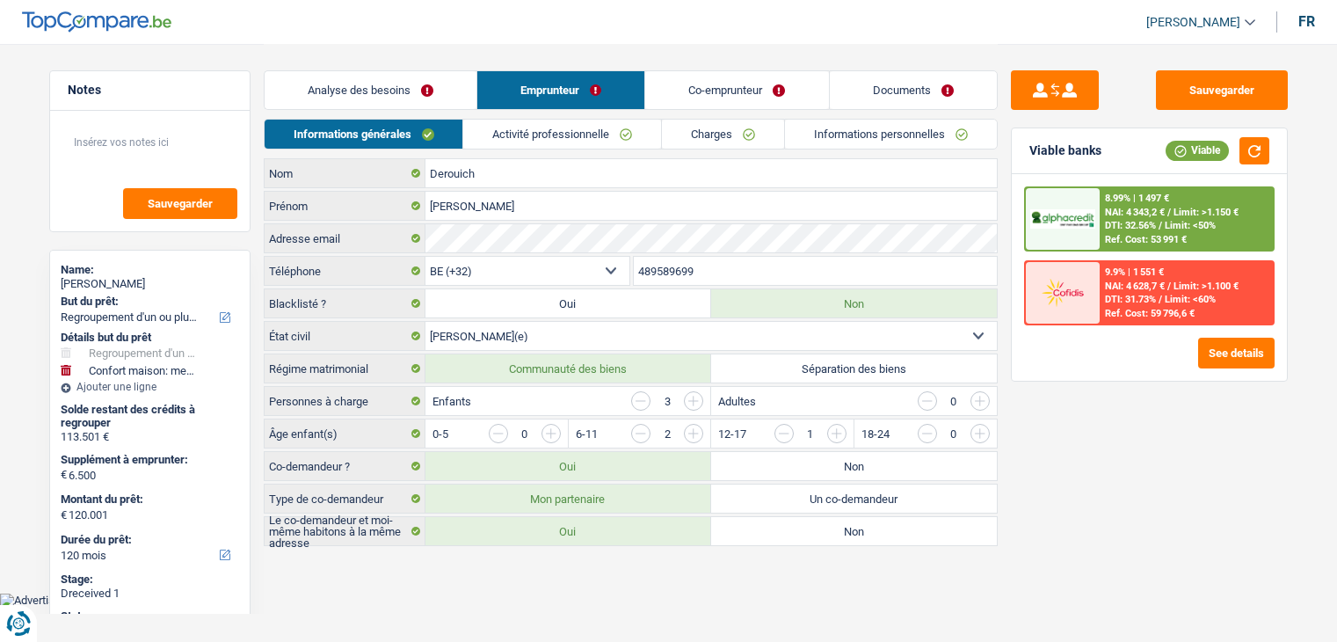
select select "refinancing"
select select "household"
select select "120"
select select "32"
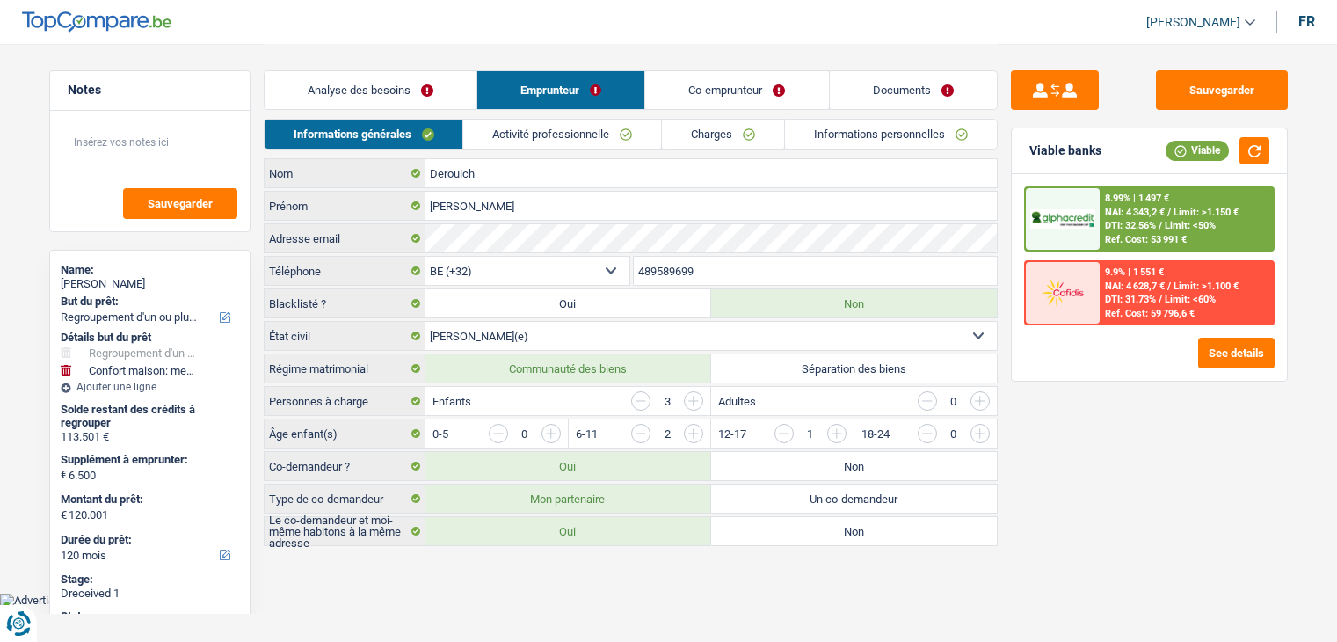
select select "married"
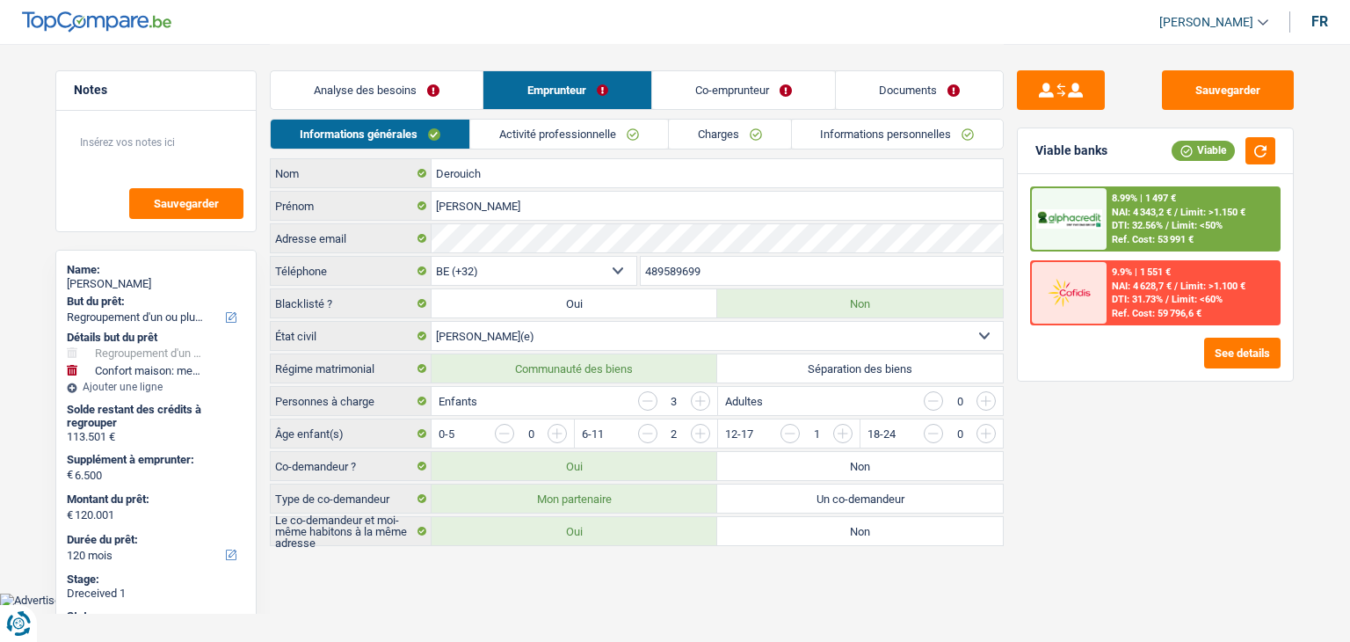
click at [555, 135] on link "Activité professionnelle" at bounding box center [569, 134] width 198 height 29
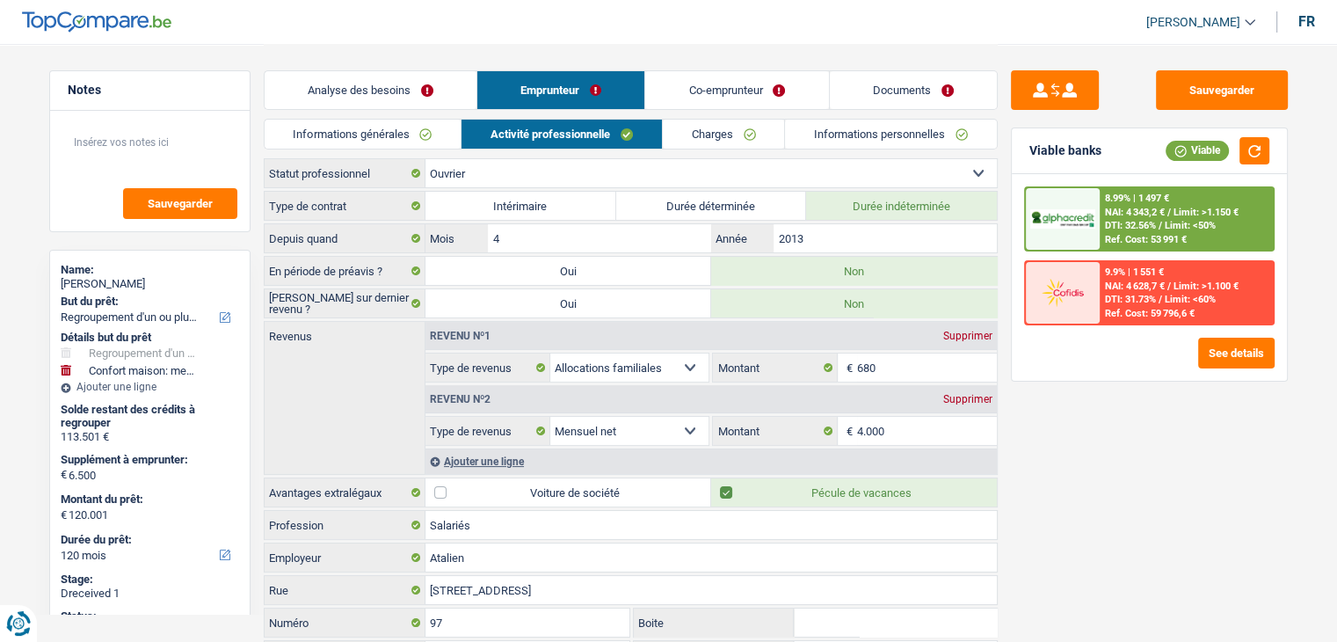
click at [918, 78] on link "Documents" at bounding box center [913, 90] width 167 height 38
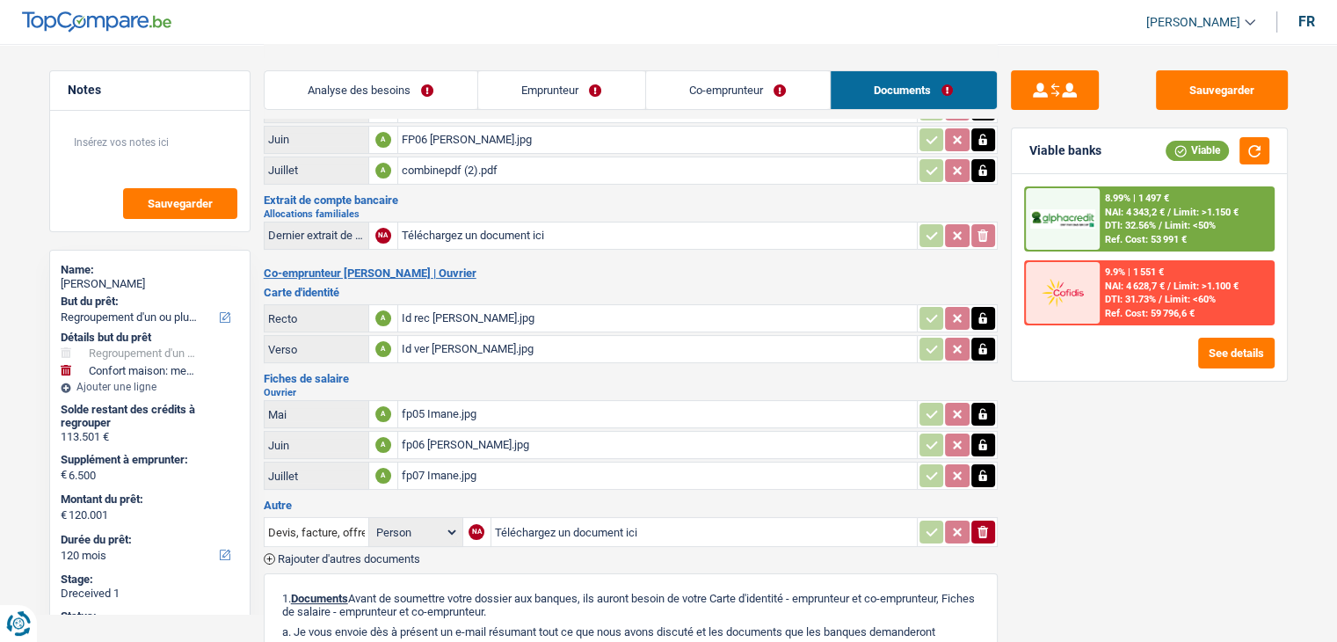
scroll to position [176, 0]
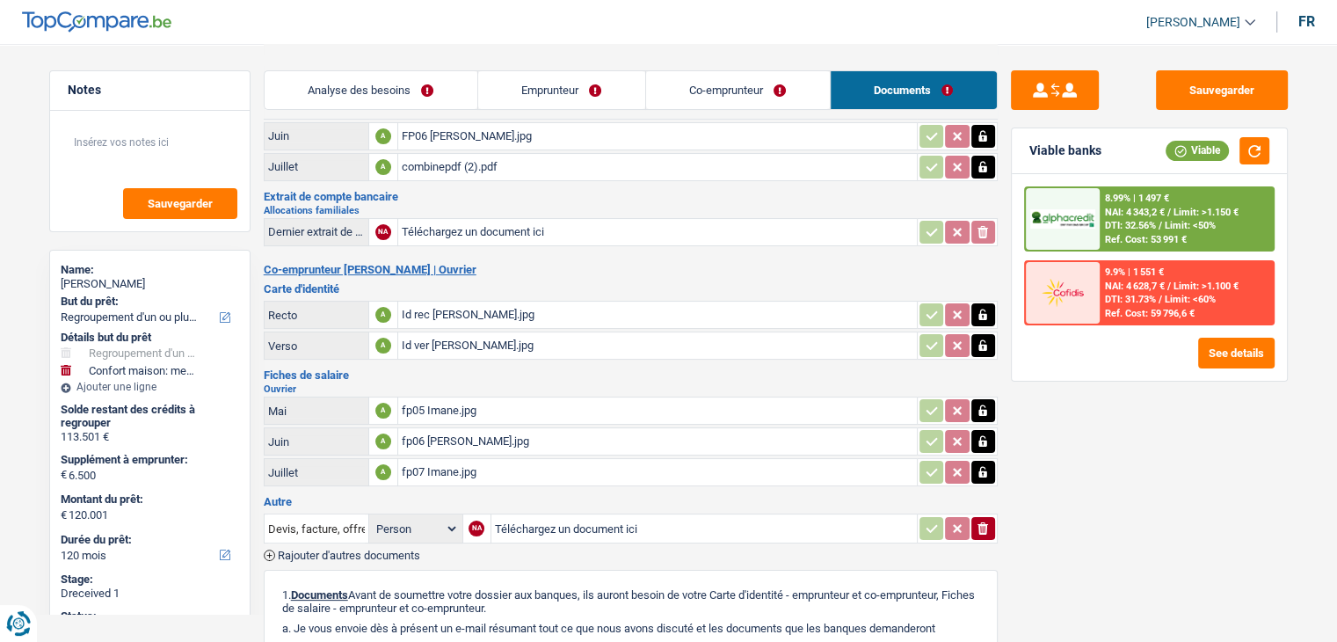
click at [457, 462] on div "fp07 Imane.jpg" at bounding box center [658, 472] width 512 height 26
click at [461, 433] on div "fp06 Imane.jpg" at bounding box center [658, 441] width 512 height 26
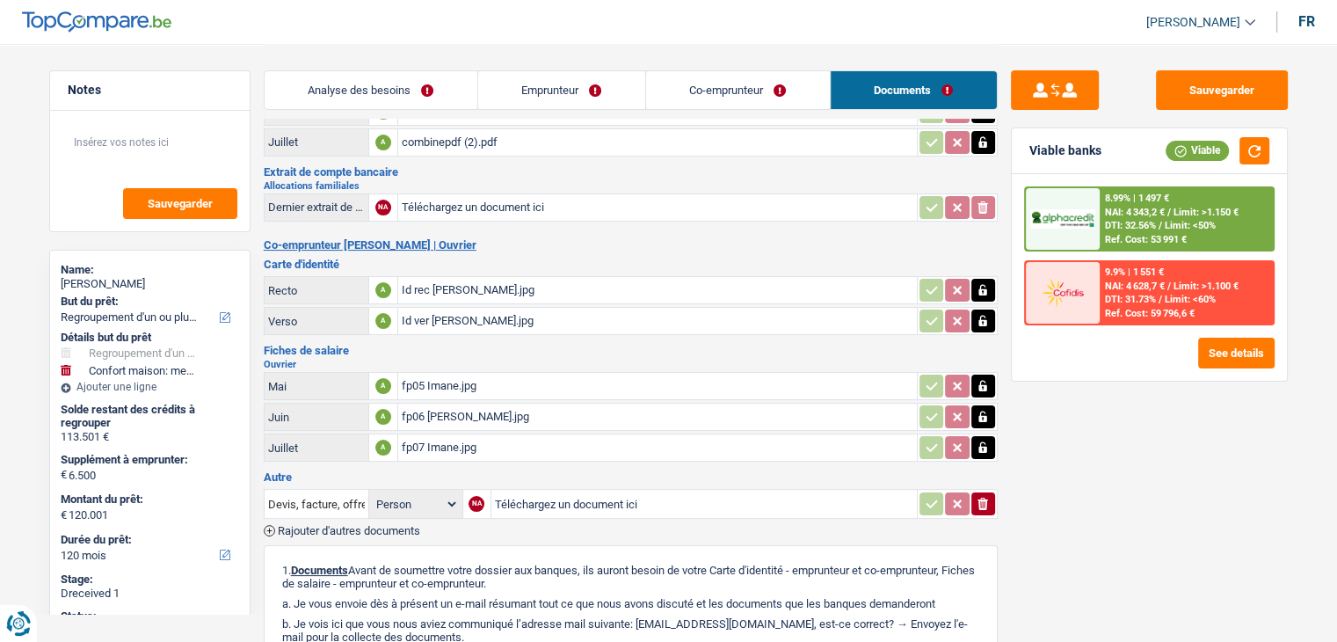
scroll to position [352, 0]
